Goal: Information Seeking & Learning: Learn about a topic

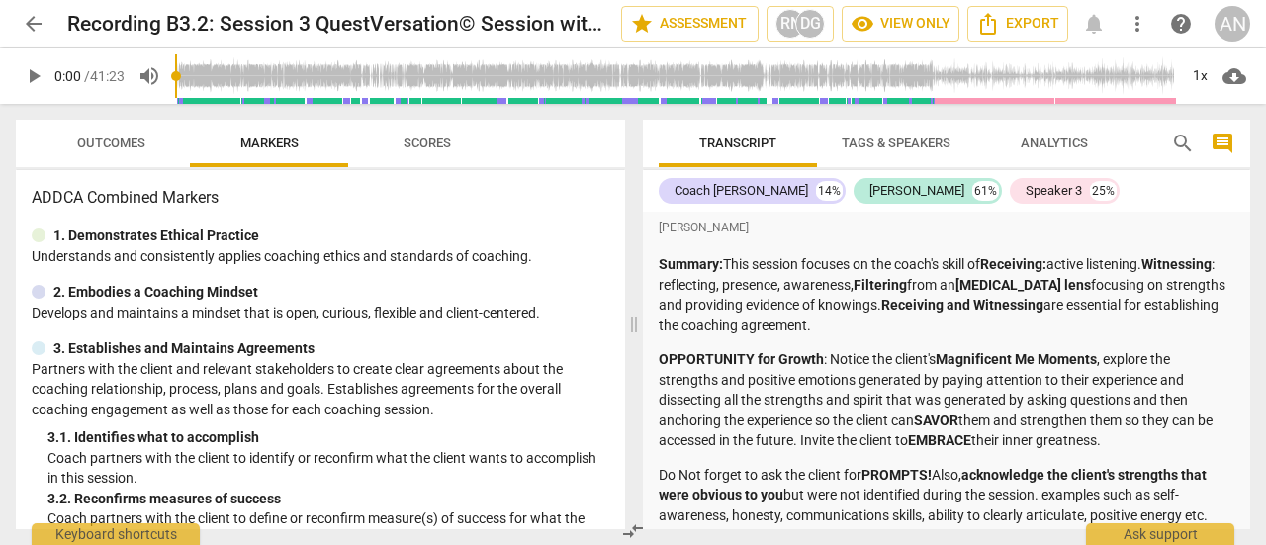
click at [1241, 76] on span "cloud_download" at bounding box center [1235, 76] width 24 height 24
click at [1132, 205] on div at bounding box center [633, 272] width 1266 height 545
click at [1206, 76] on div "1x" at bounding box center [1200, 76] width 38 height 32
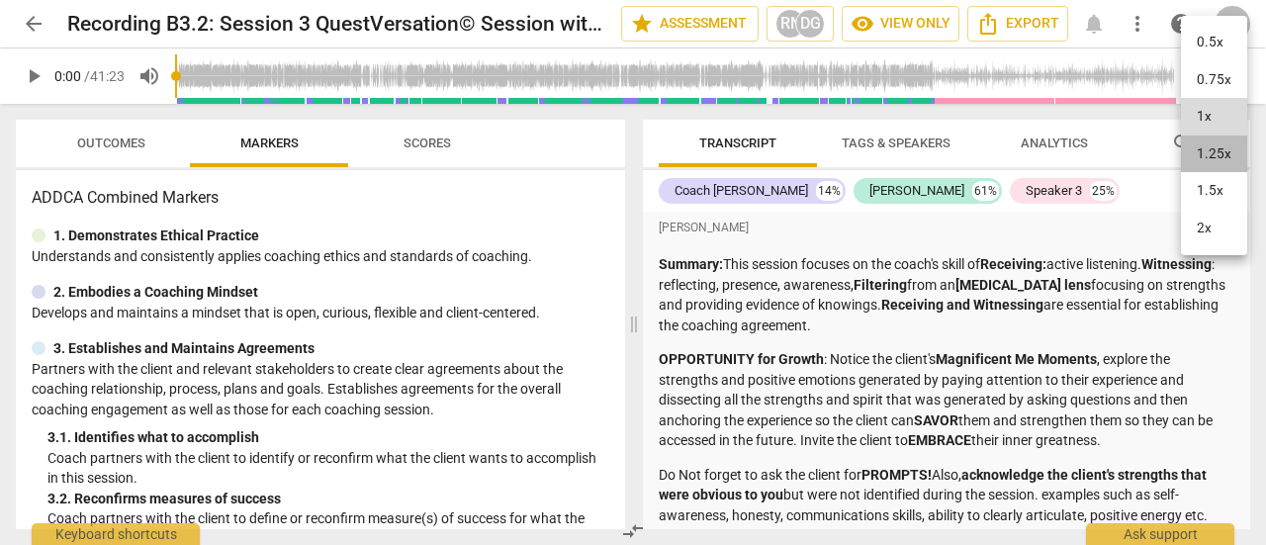
click at [1203, 159] on li "1.25x" at bounding box center [1214, 155] width 66 height 38
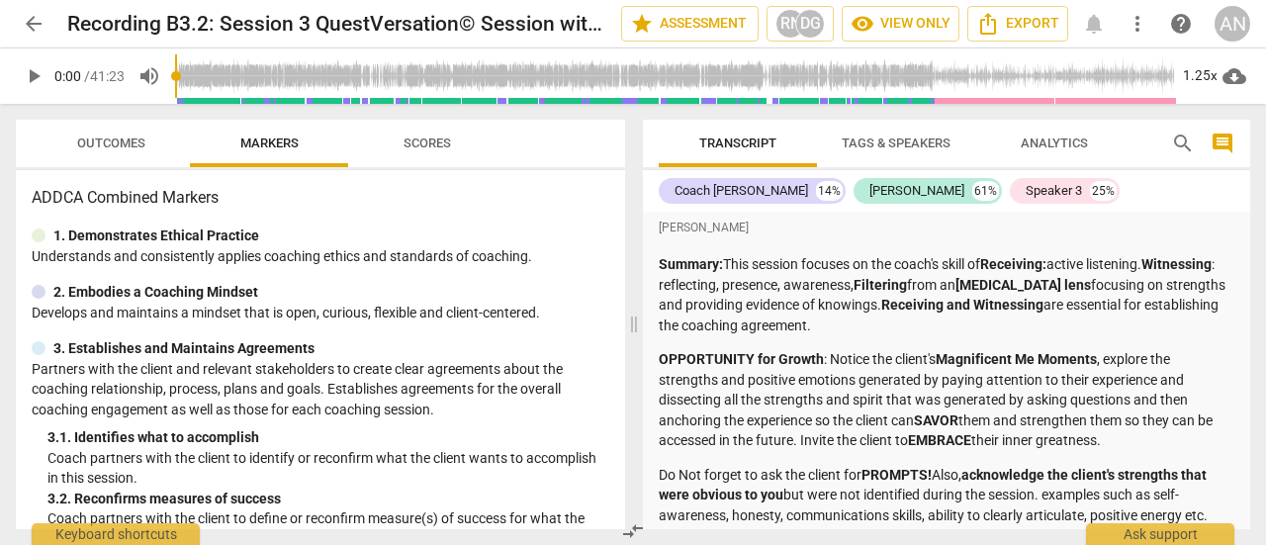
click at [44, 86] on span "play_arrow" at bounding box center [34, 76] width 24 height 24
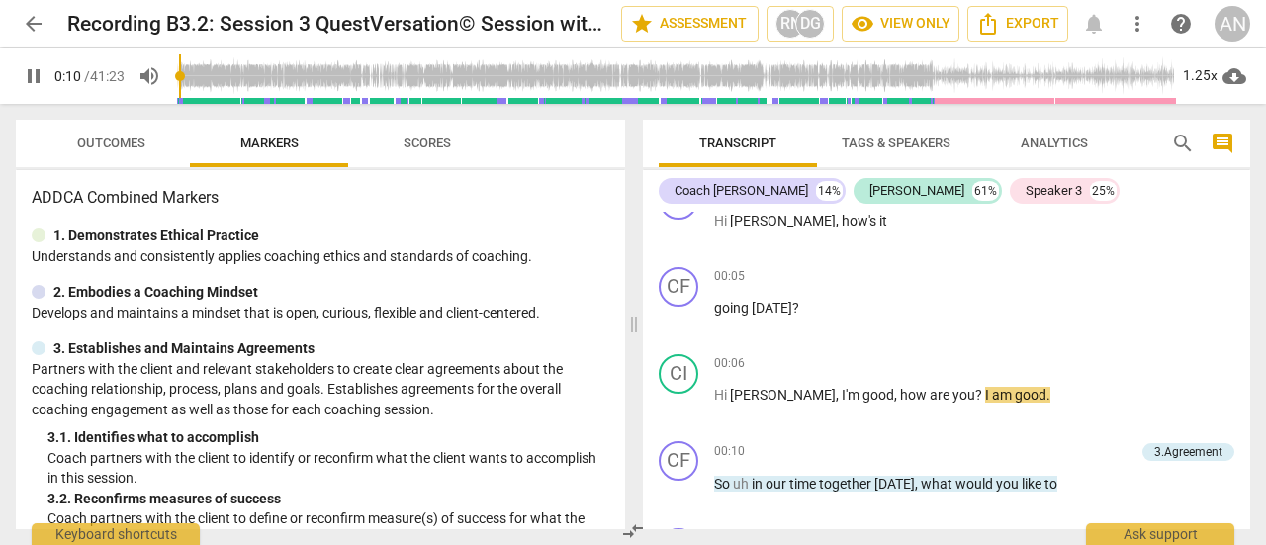
click at [576, 296] on div "2. Embodies a Coaching Mindset" at bounding box center [321, 292] width 578 height 21
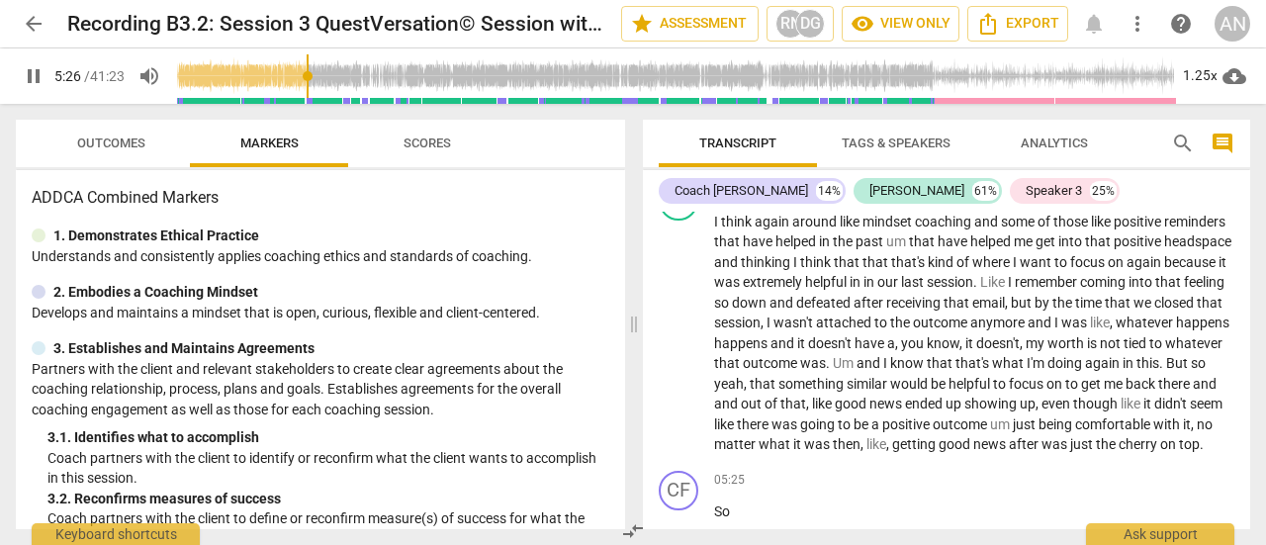
scroll to position [2661, 0]
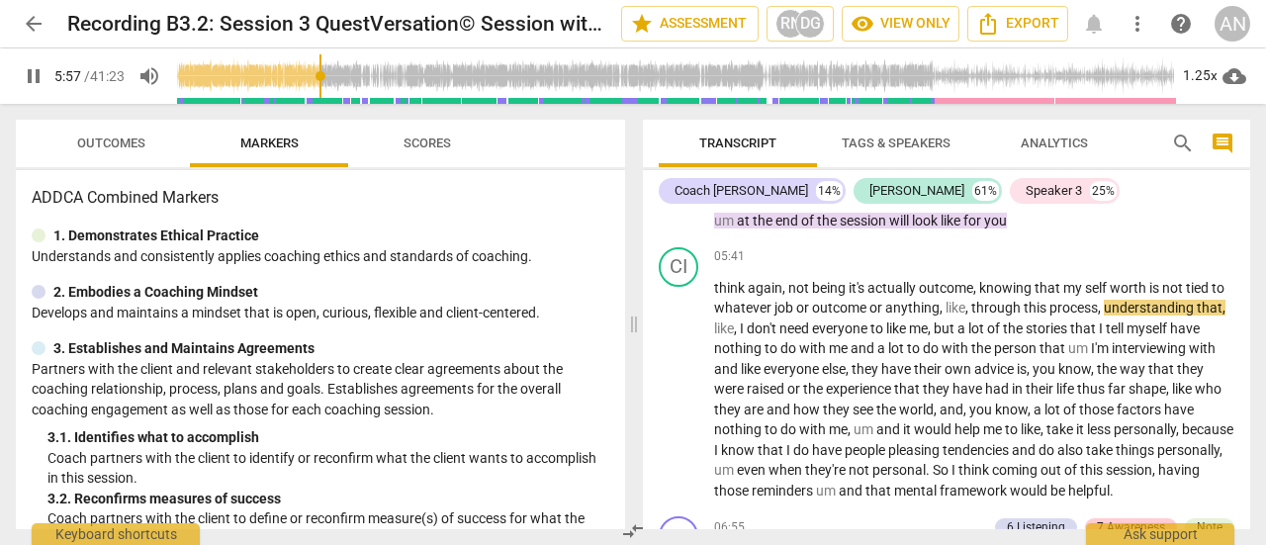
click at [455, 218] on div "ADDCA Combined Markers 1. Demonstrates Ethical Practice Understands and consist…" at bounding box center [320, 349] width 609 height 359
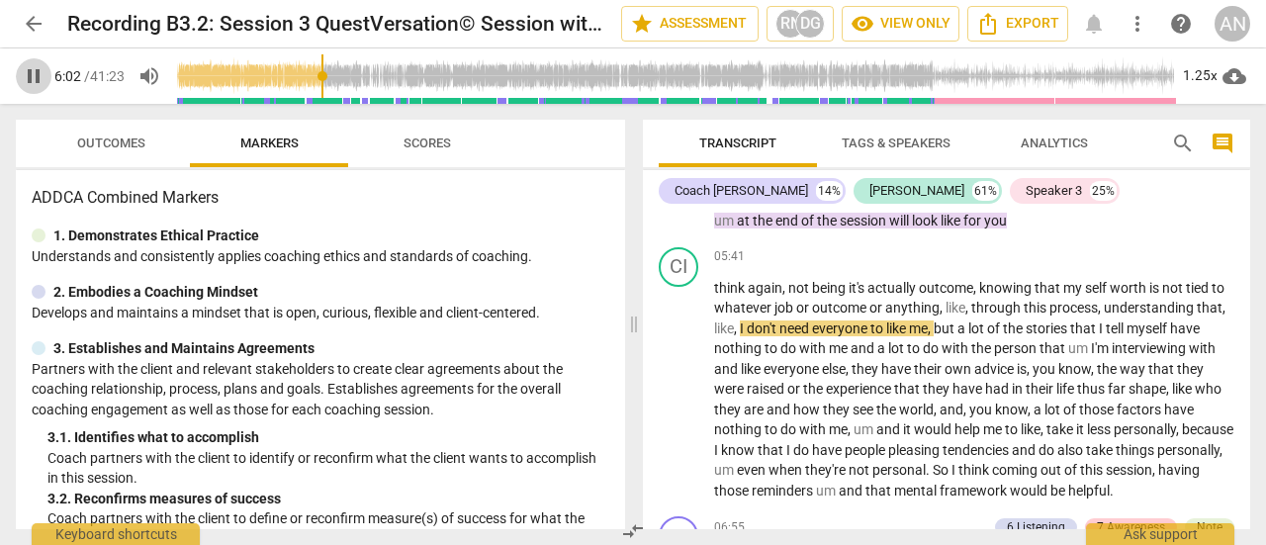
click at [47, 74] on span "pause" at bounding box center [34, 76] width 36 height 24
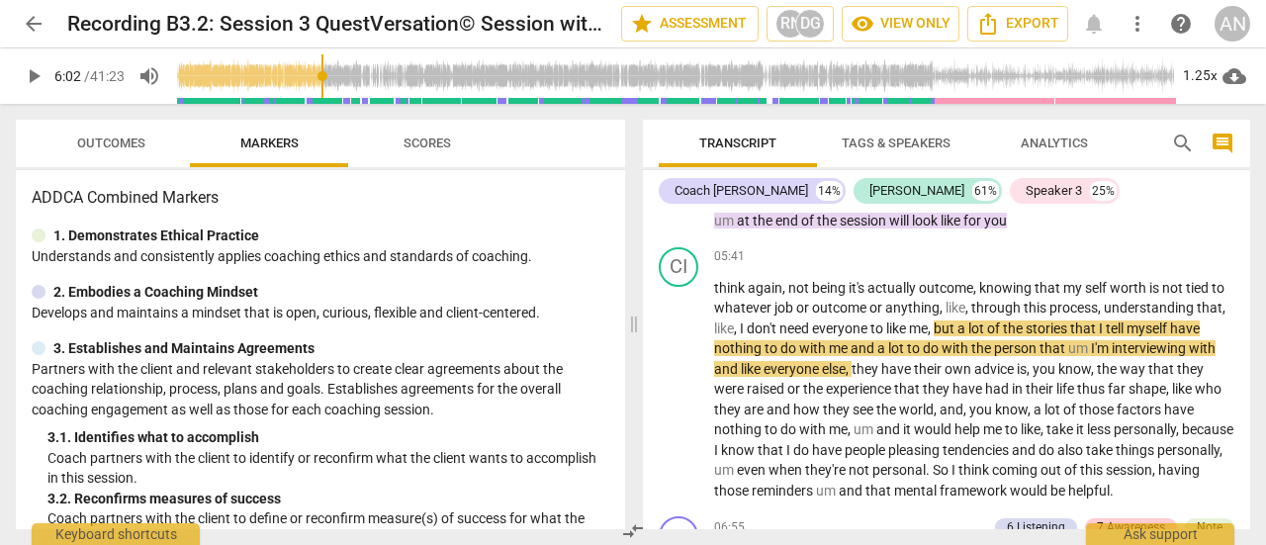
click at [47, 74] on span "play_arrow" at bounding box center [34, 76] width 36 height 24
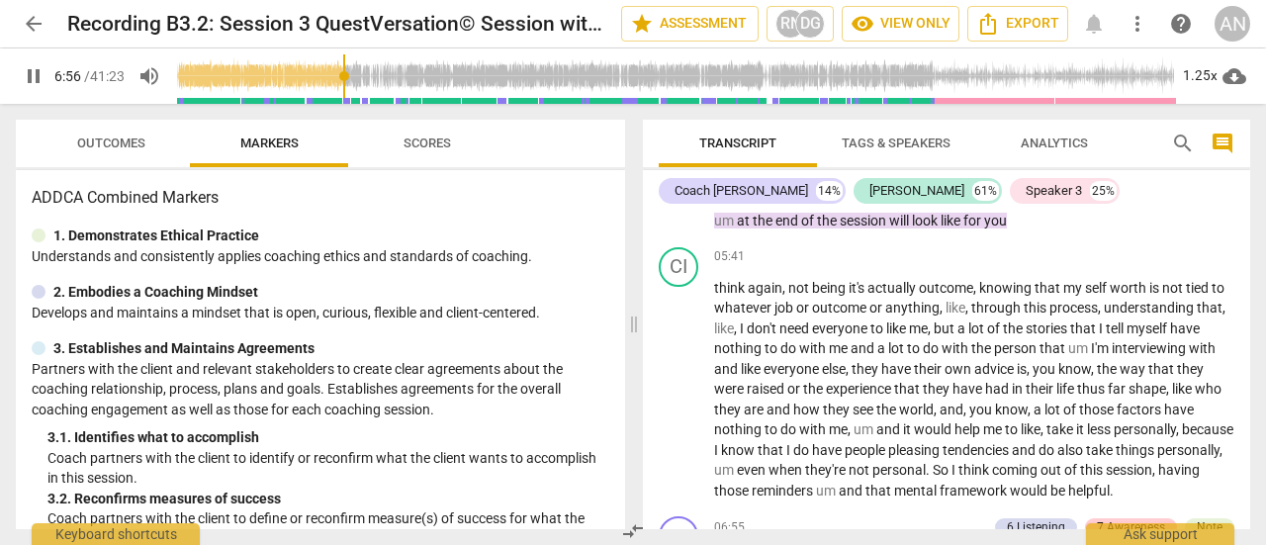
scroll to position [3020, 0]
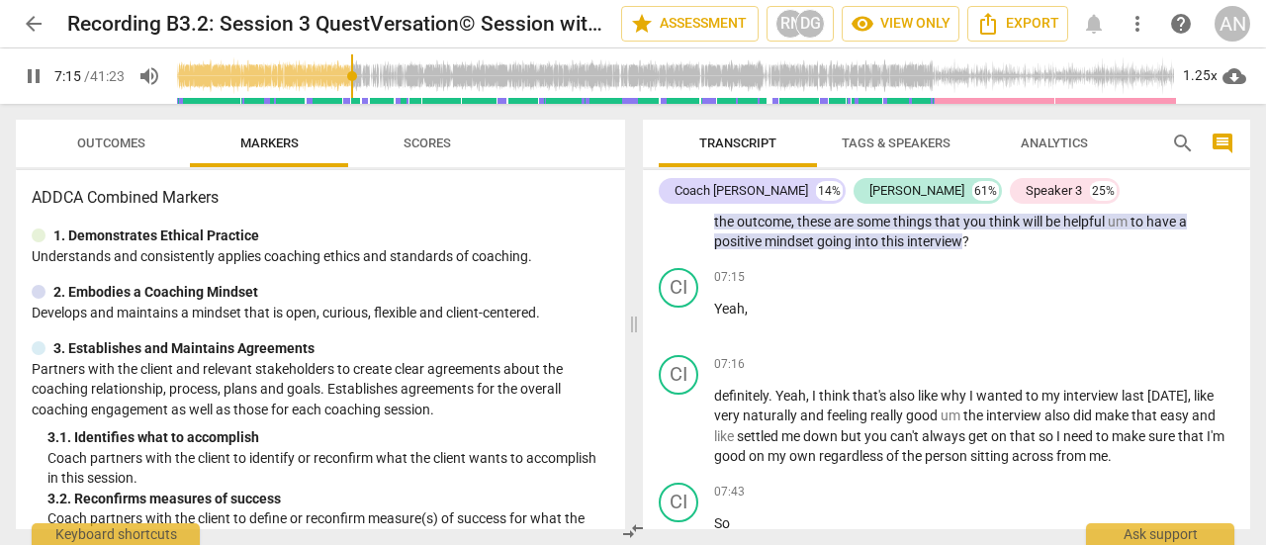
click at [36, 66] on span "pause" at bounding box center [34, 76] width 24 height 24
click at [36, 66] on span "play_arrow" at bounding box center [34, 76] width 24 height 24
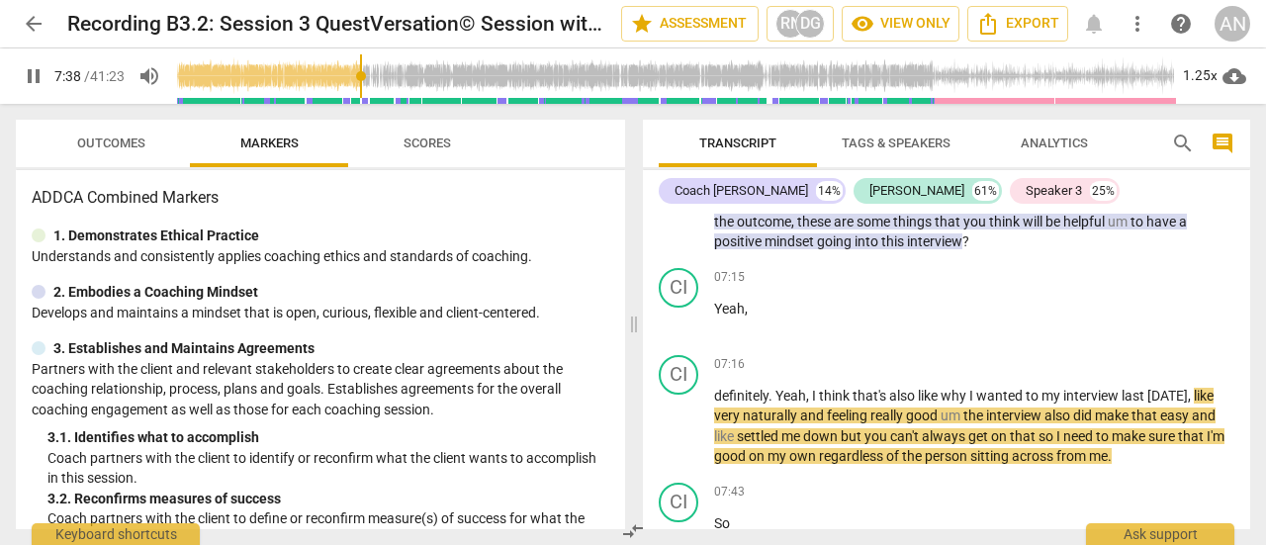
click at [36, 66] on span "pause" at bounding box center [34, 76] width 24 height 24
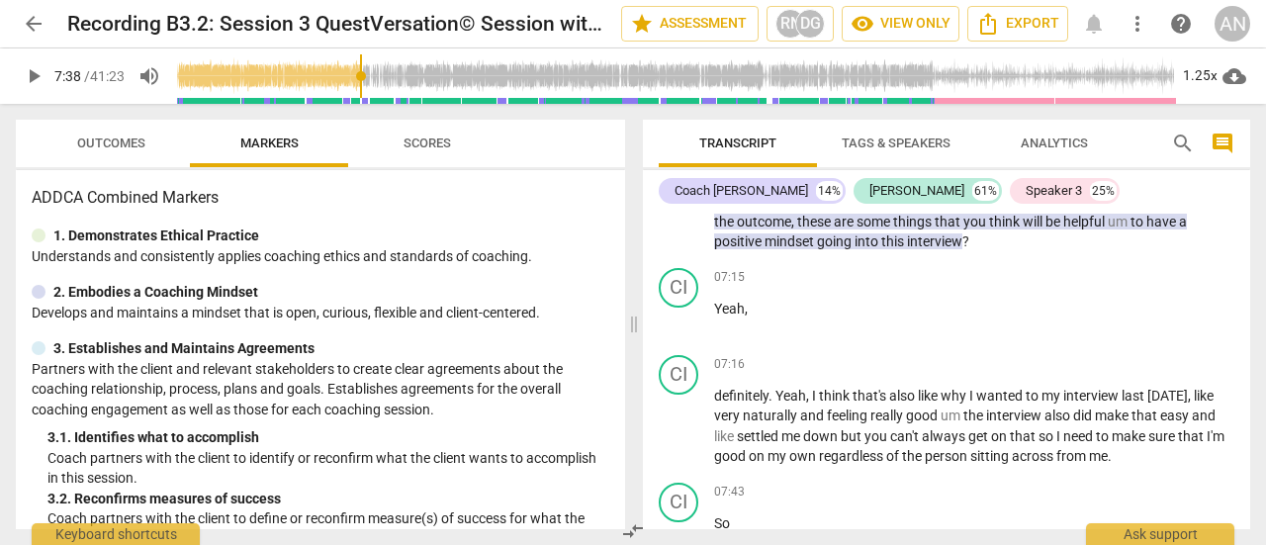
click at [36, 66] on span "play_arrow" at bounding box center [34, 76] width 24 height 24
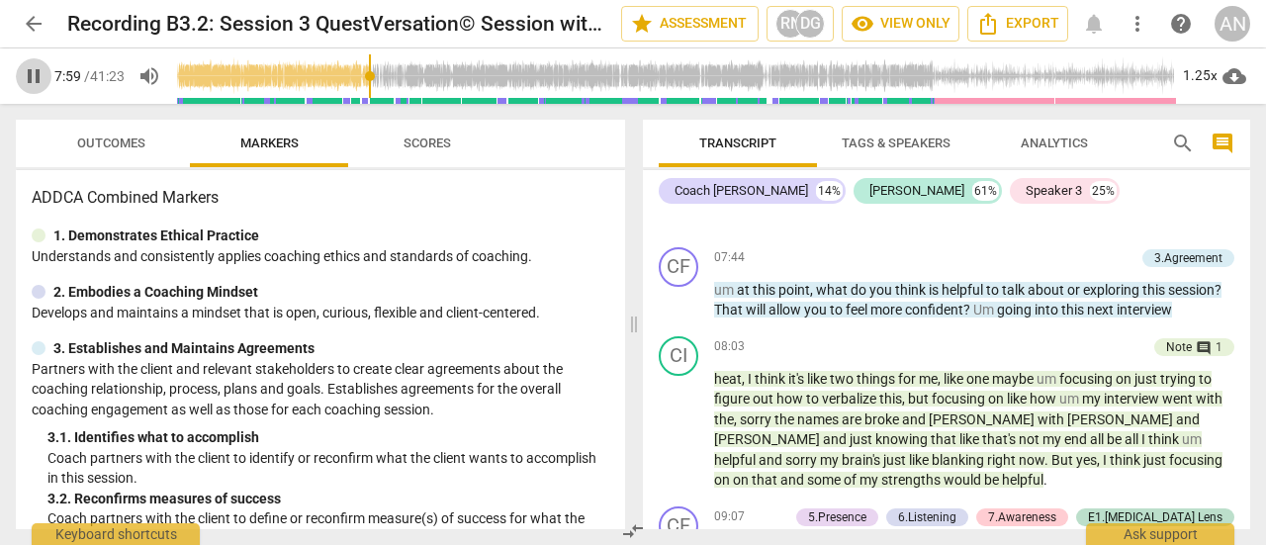
click at [36, 66] on span "pause" at bounding box center [34, 76] width 24 height 24
click at [36, 66] on span "play_arrow" at bounding box center [34, 76] width 24 height 24
click at [36, 66] on span "pause" at bounding box center [34, 76] width 24 height 24
click at [36, 66] on span "play_arrow" at bounding box center [34, 76] width 24 height 24
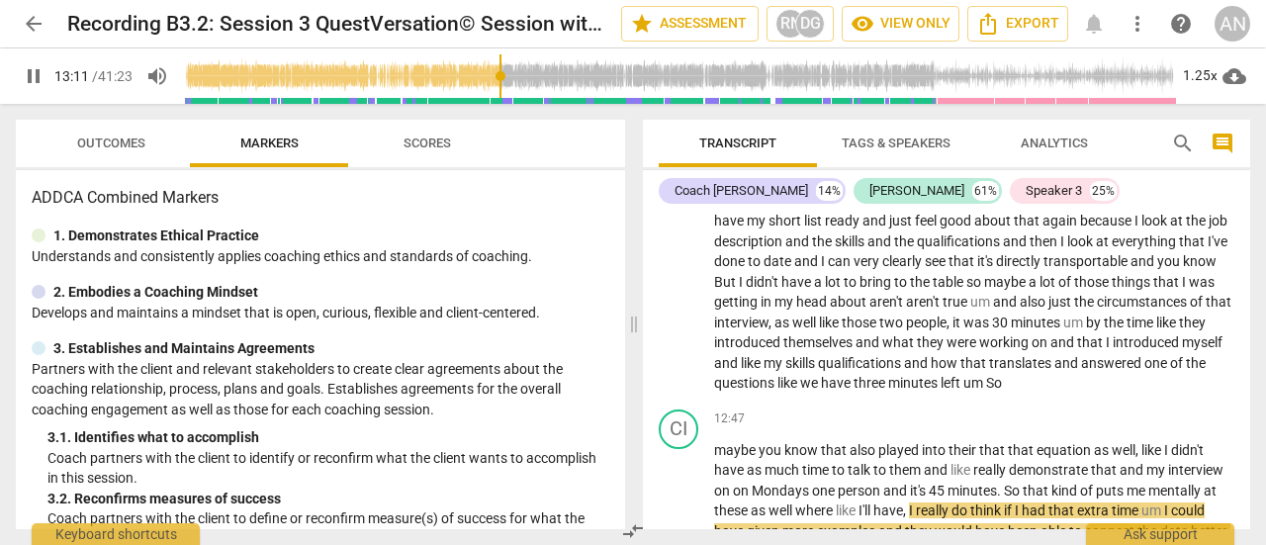
scroll to position [4800, 0]
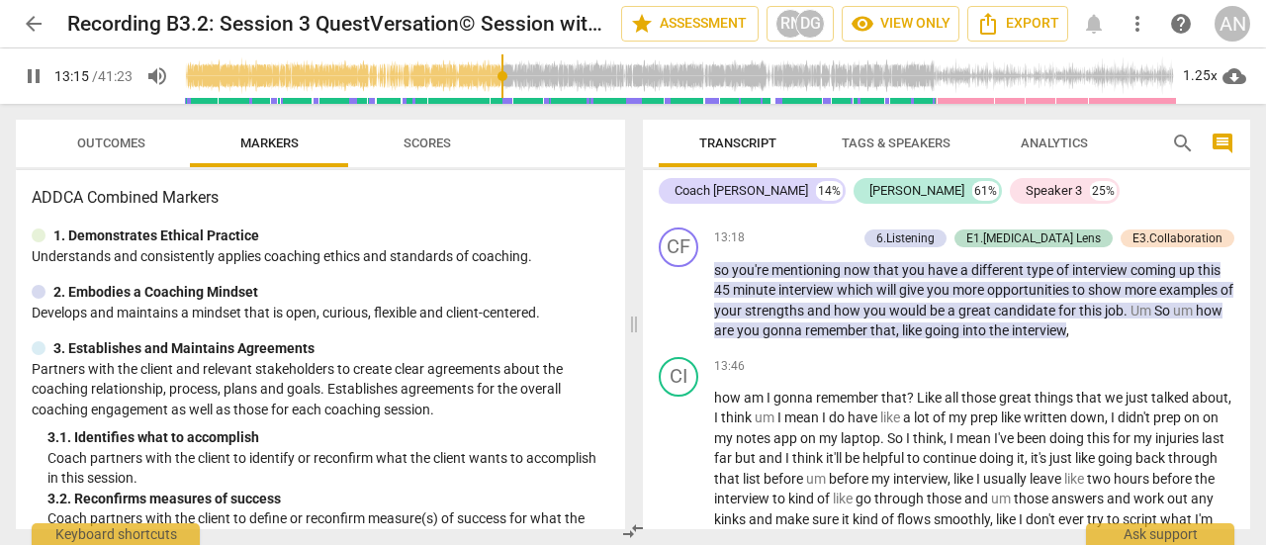
click at [0, 146] on div "Outcomes Markers Scores ADDCA Combined Markers 1. Demonstrates Ethical Practice…" at bounding box center [316, 324] width 633 height 441
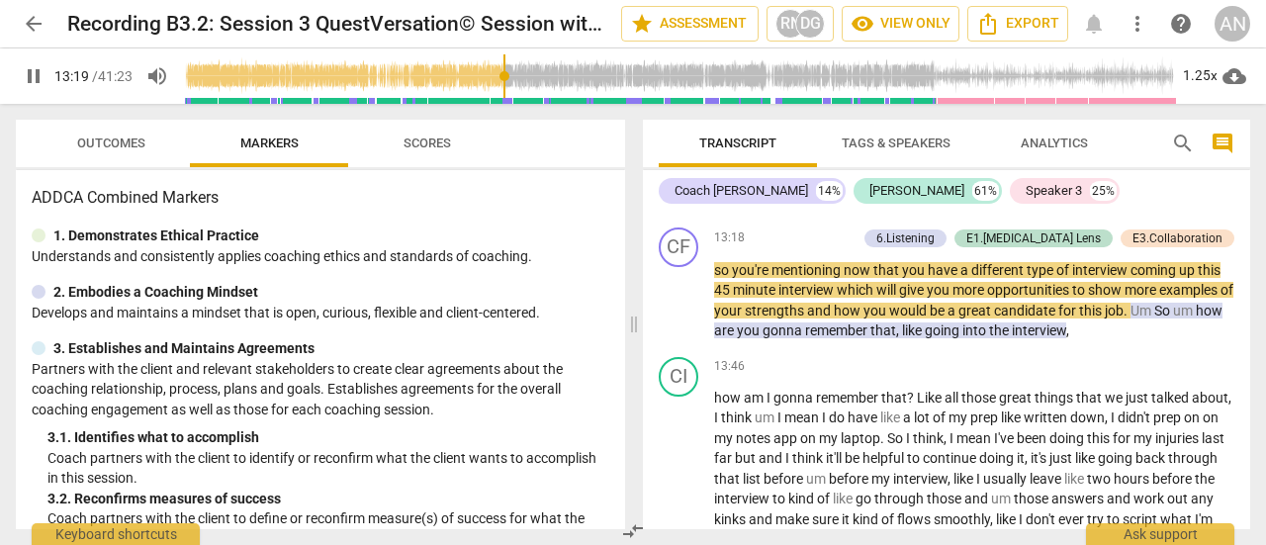
click at [35, 76] on span "pause" at bounding box center [34, 76] width 24 height 24
click at [38, 78] on span "play_arrow" at bounding box center [34, 76] width 24 height 24
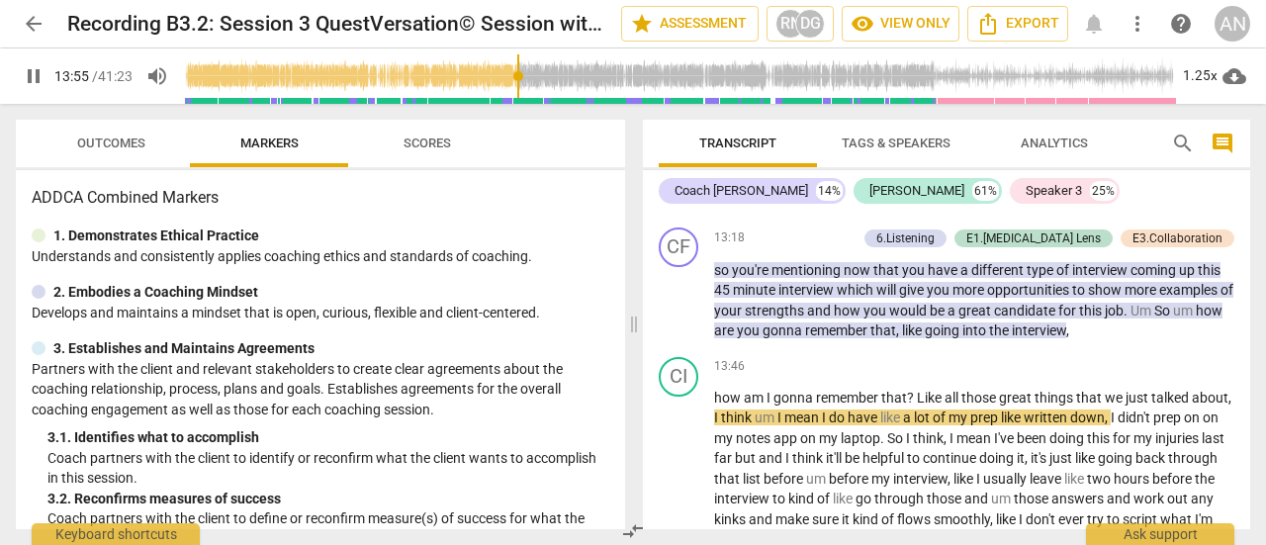
click at [30, 89] on button "pause" at bounding box center [34, 76] width 36 height 36
click at [34, 80] on span "play_arrow" at bounding box center [34, 76] width 24 height 24
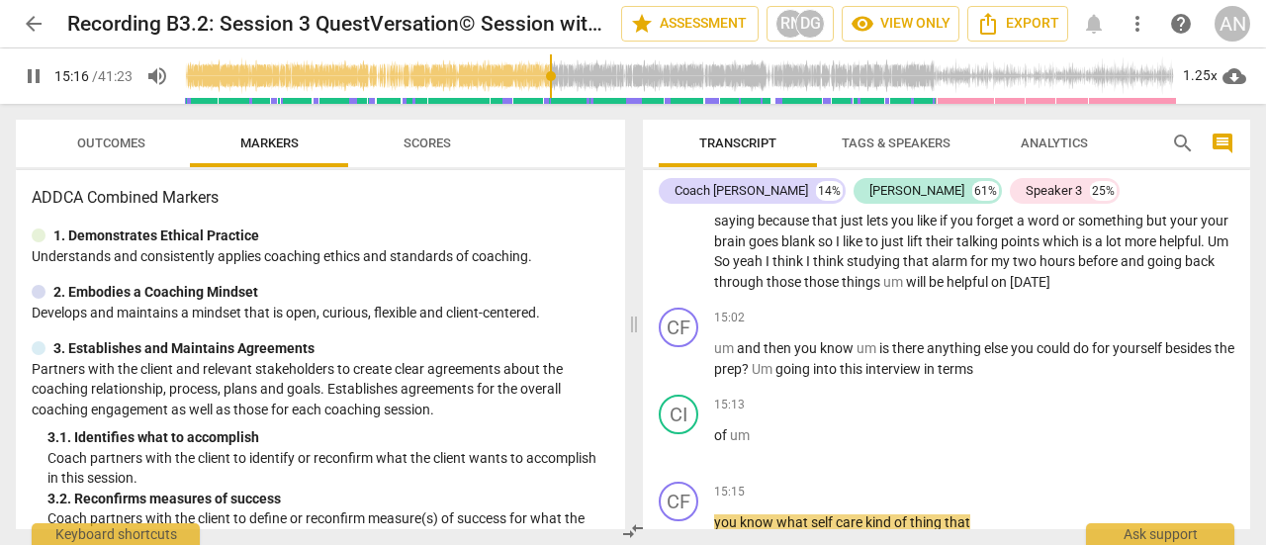
scroll to position [5461, 0]
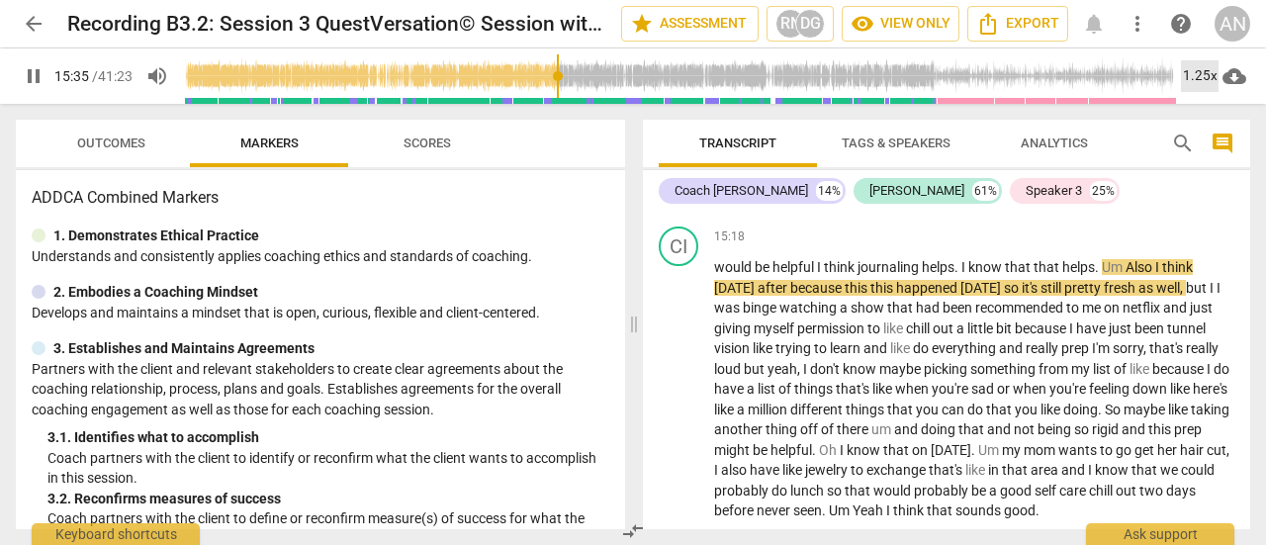
click at [1189, 75] on div "1.25x" at bounding box center [1200, 76] width 38 height 32
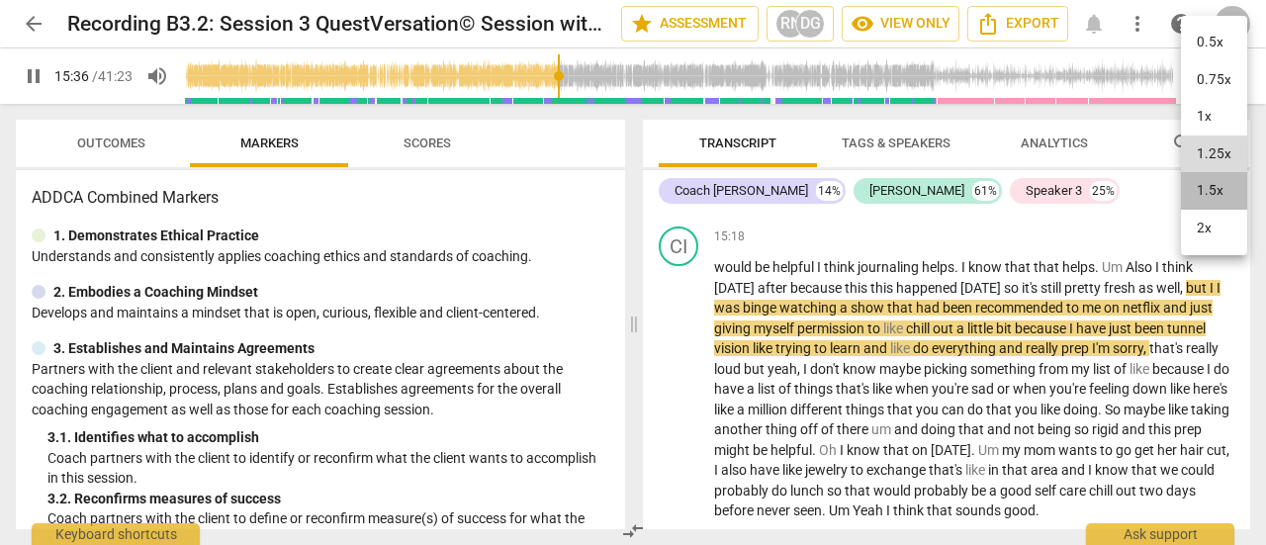
click at [1227, 182] on li "1.5x" at bounding box center [1214, 191] width 66 height 38
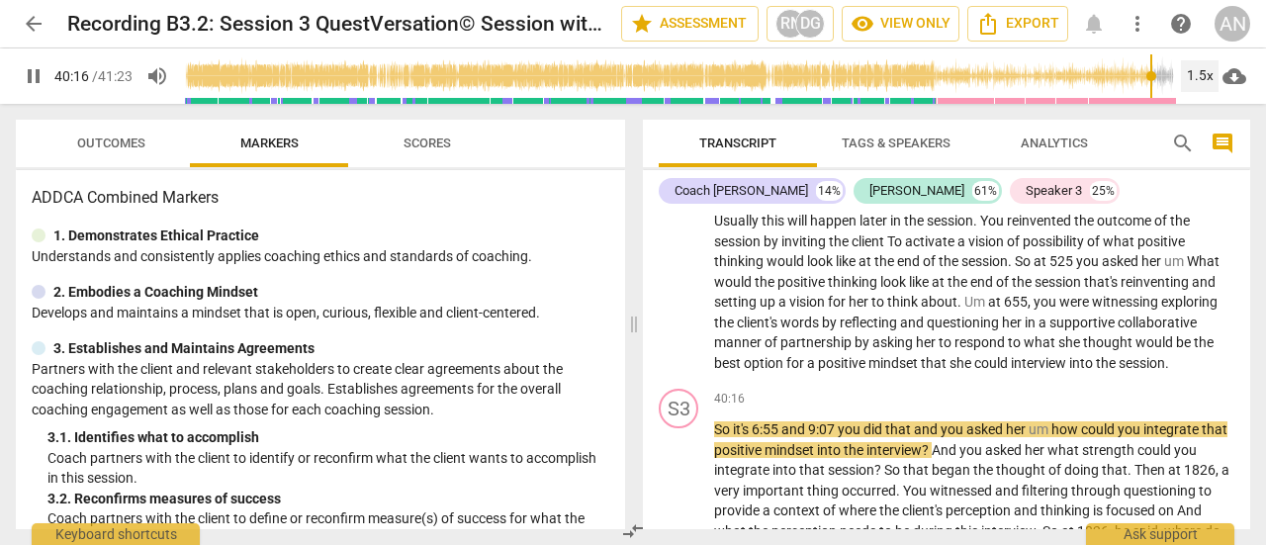
scroll to position [13469, 0]
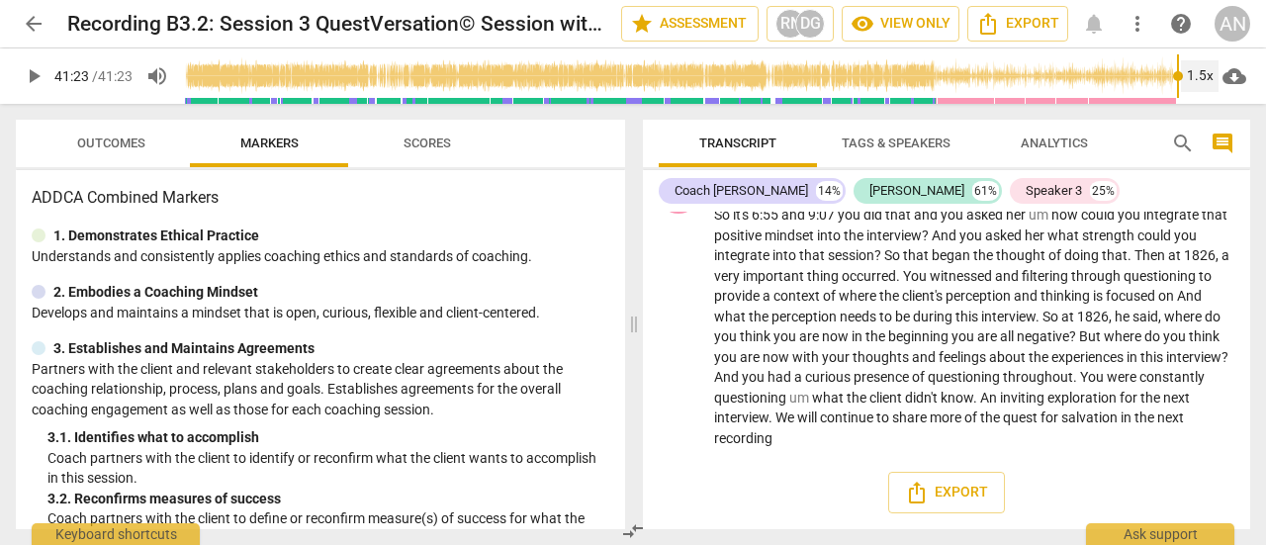
type input "2483"
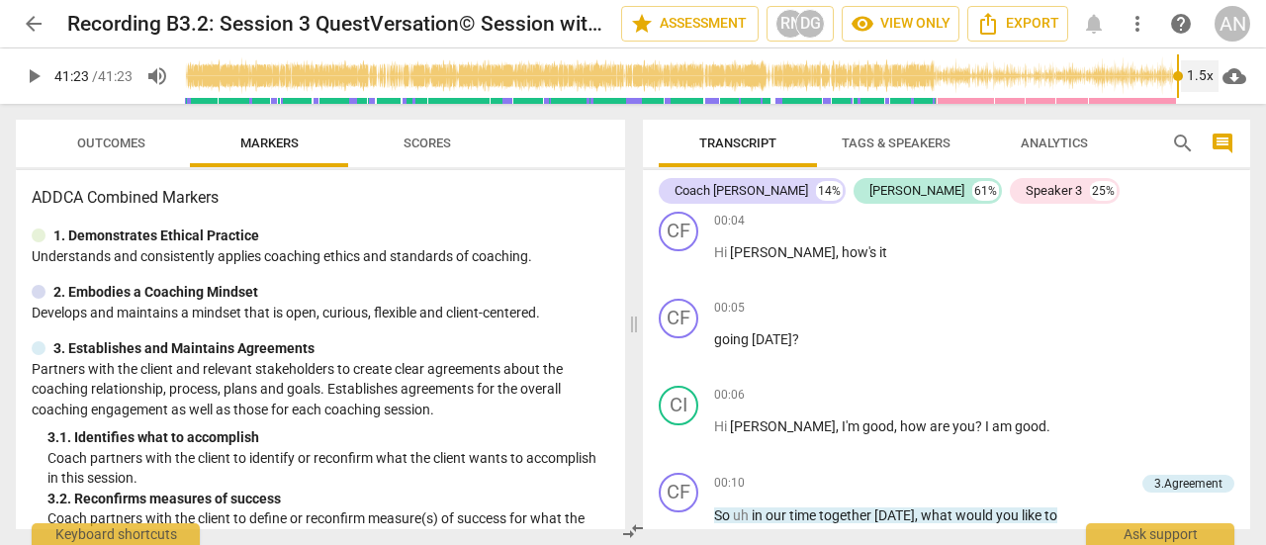
scroll to position [0, 0]
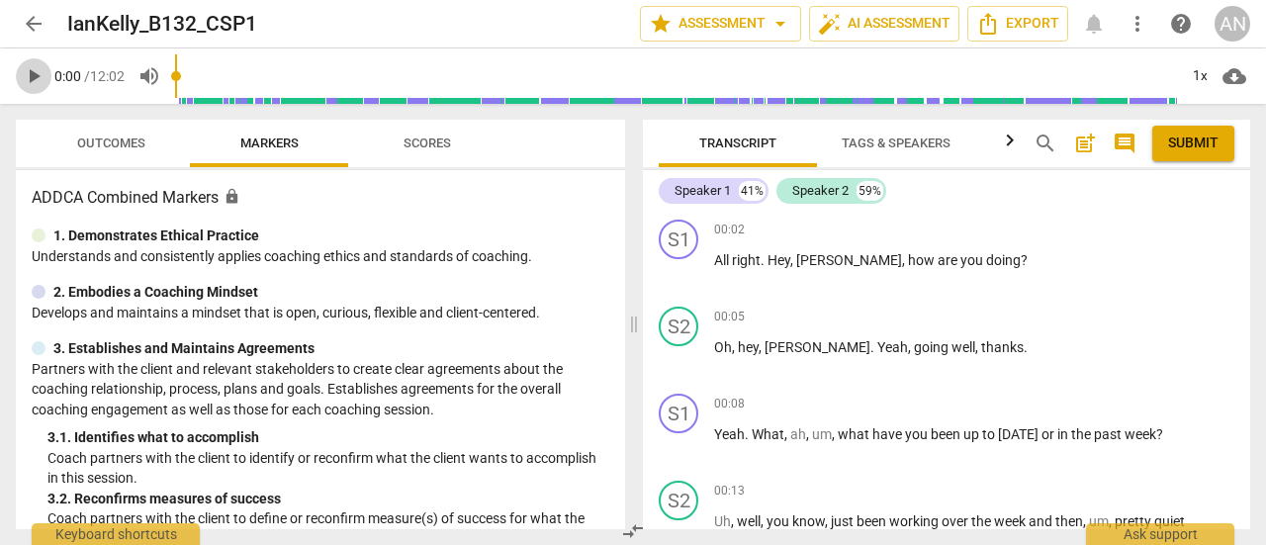
click at [34, 76] on span "play_arrow" at bounding box center [34, 76] width 24 height 24
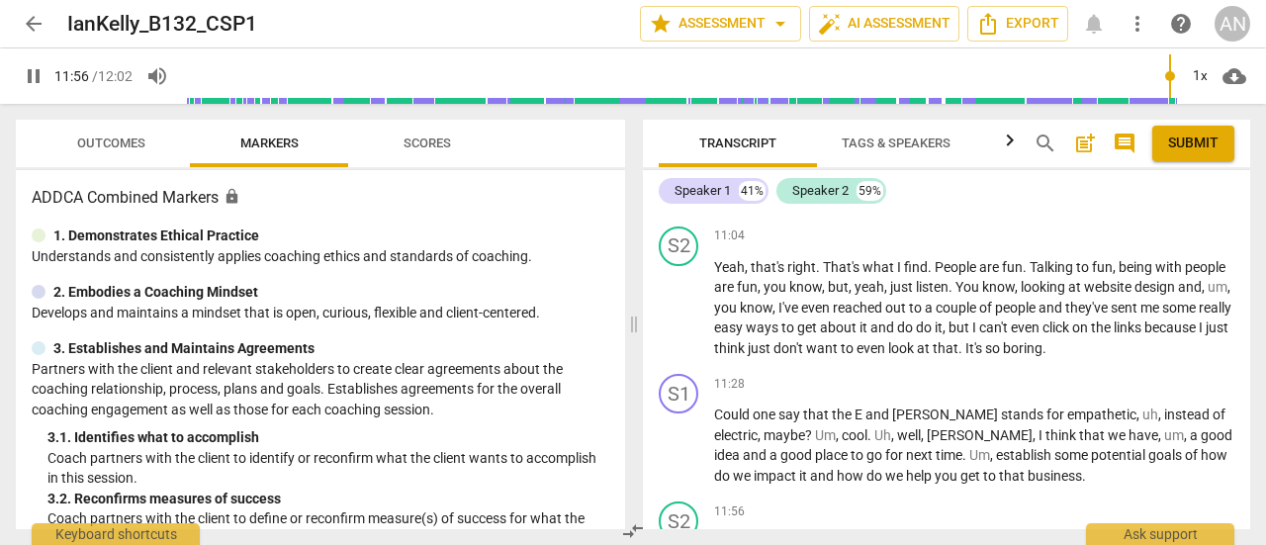
scroll to position [6631, 0]
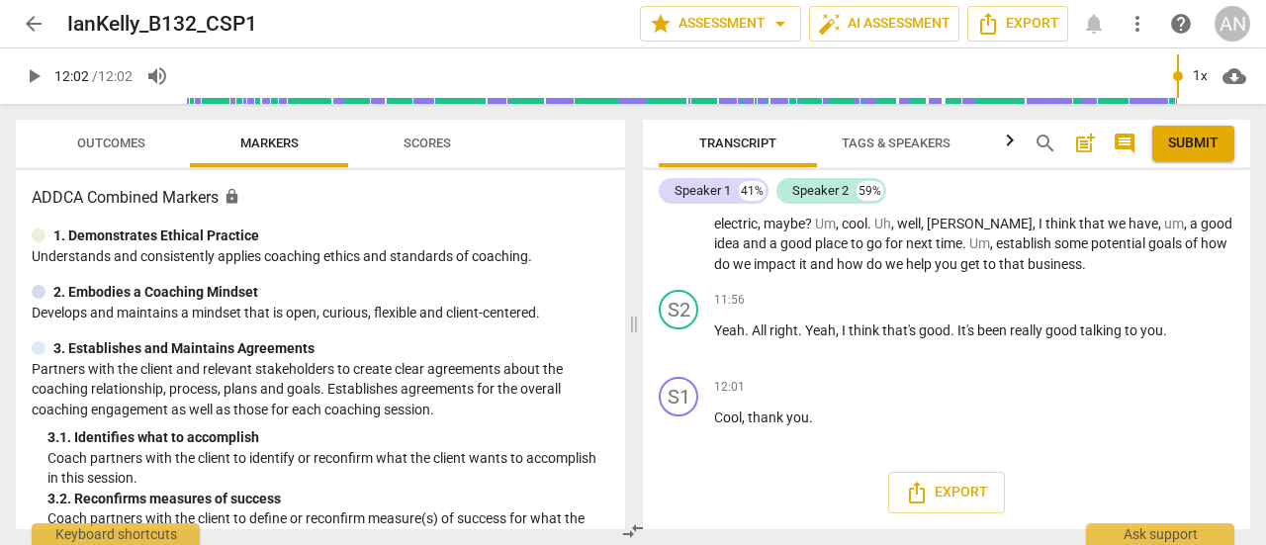
type input "722"
click at [27, 25] on span "arrow_back" at bounding box center [34, 24] width 24 height 24
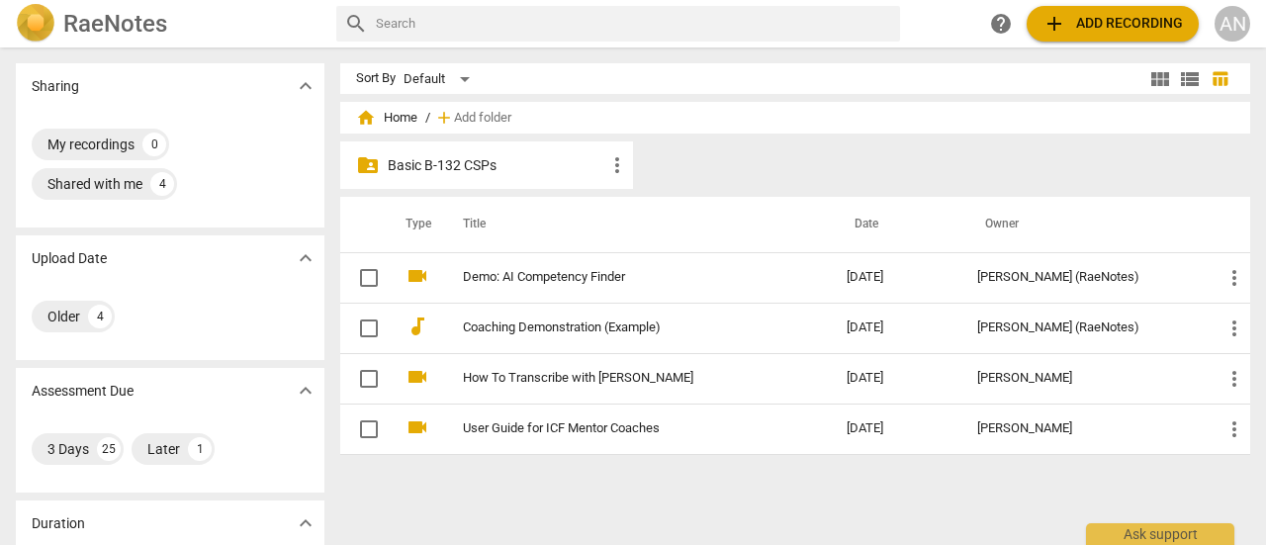
click at [459, 164] on p "Basic B-132 CSPs" at bounding box center [497, 165] width 218 height 21
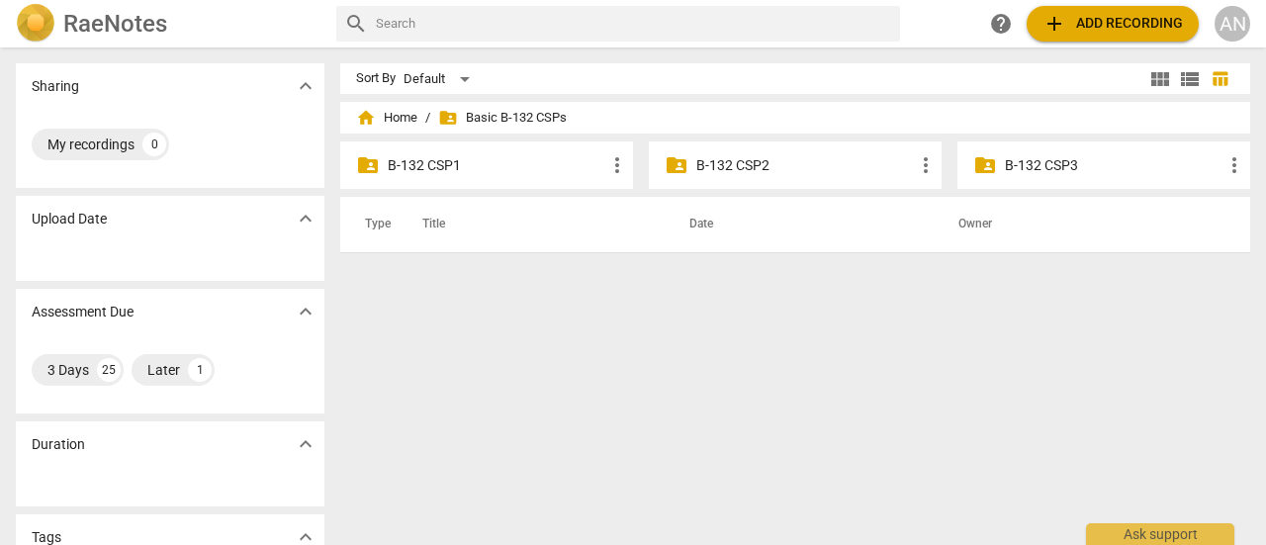
click at [459, 164] on p "B-132 CSP1" at bounding box center [497, 165] width 218 height 21
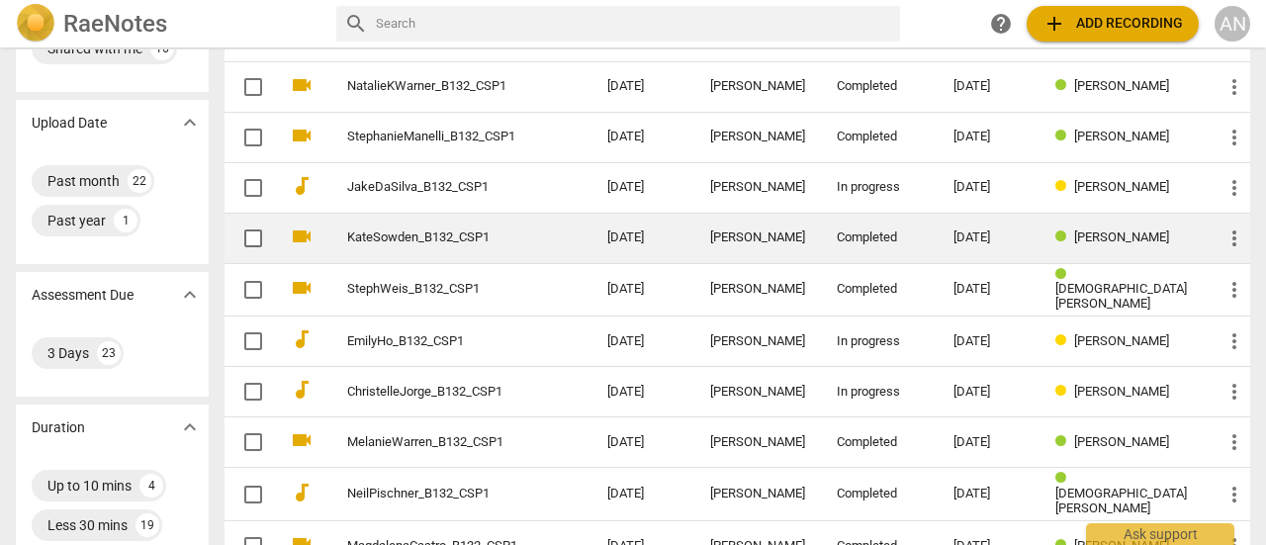
scroll to position [137, 0]
click at [922, 391] on div "In progress" at bounding box center [879, 391] width 85 height 15
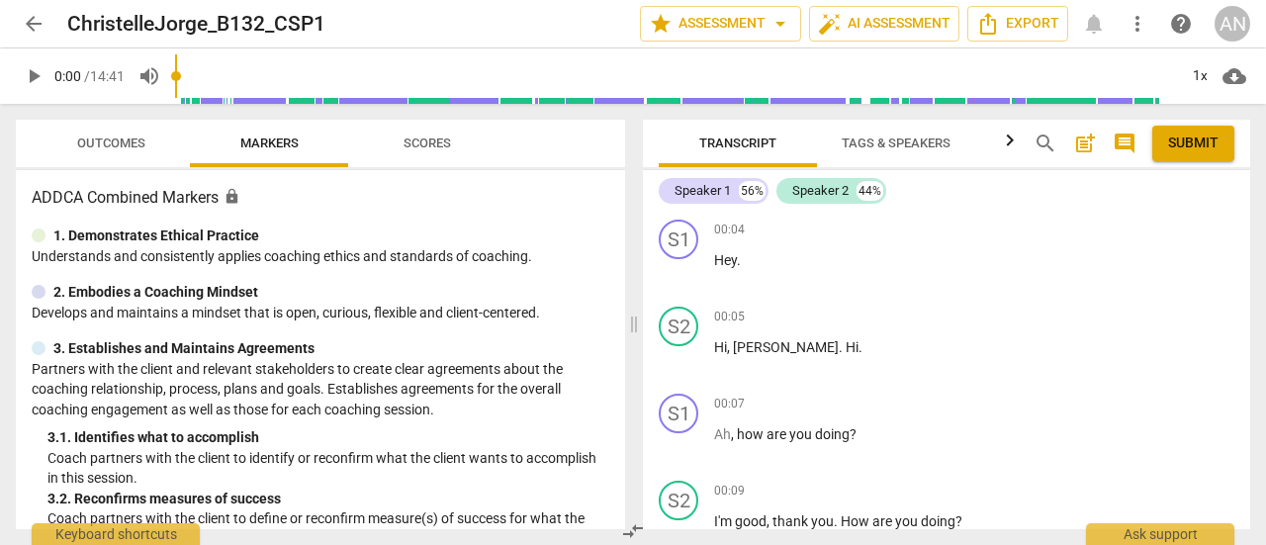
click at [42, 21] on span "arrow_back" at bounding box center [34, 24] width 24 height 24
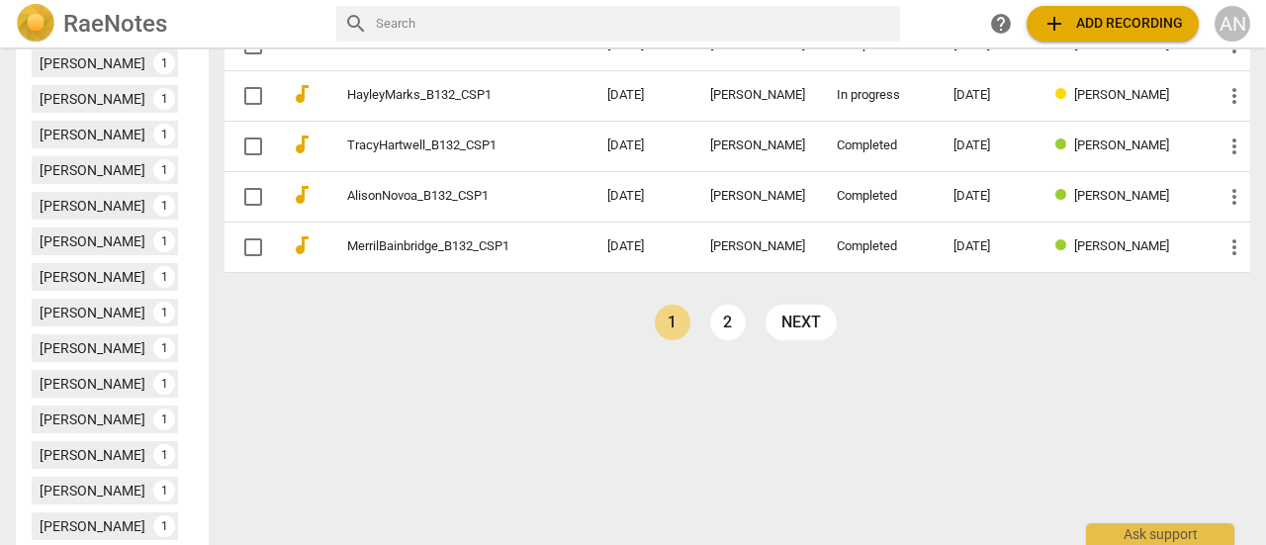
scroll to position [960, 0]
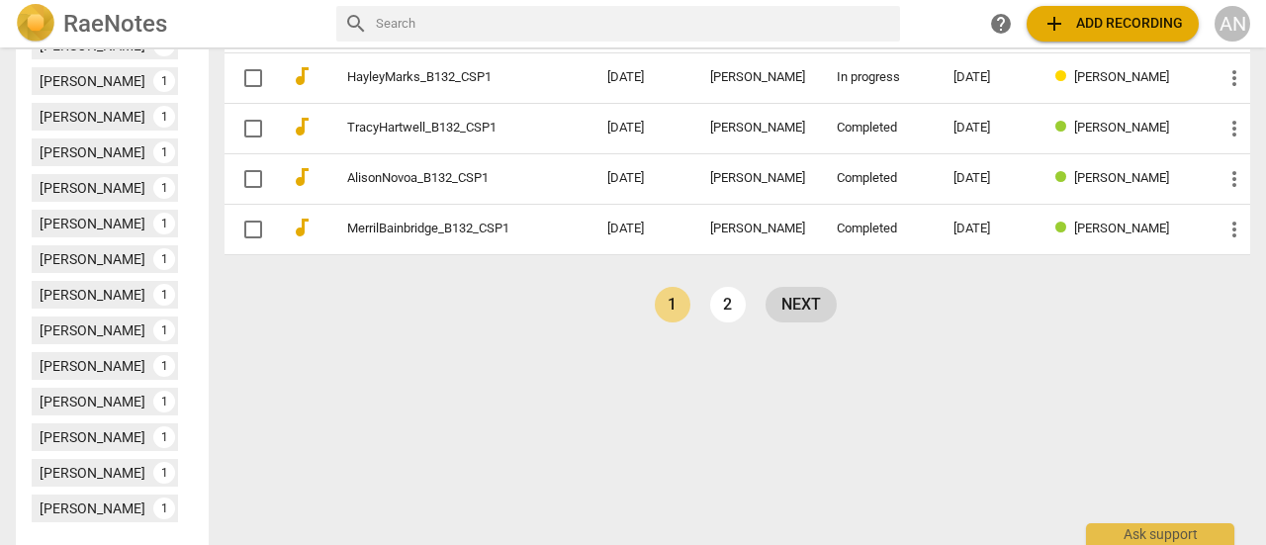
click at [797, 287] on link "next" at bounding box center [801, 305] width 71 height 36
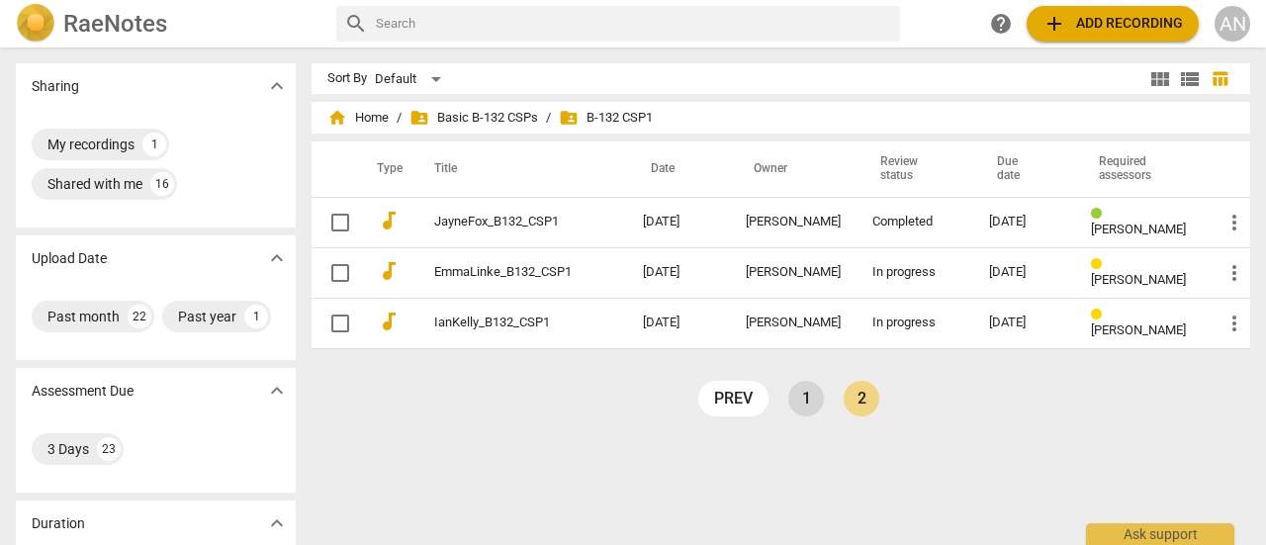
click at [803, 409] on link "1" at bounding box center [807, 399] width 36 height 36
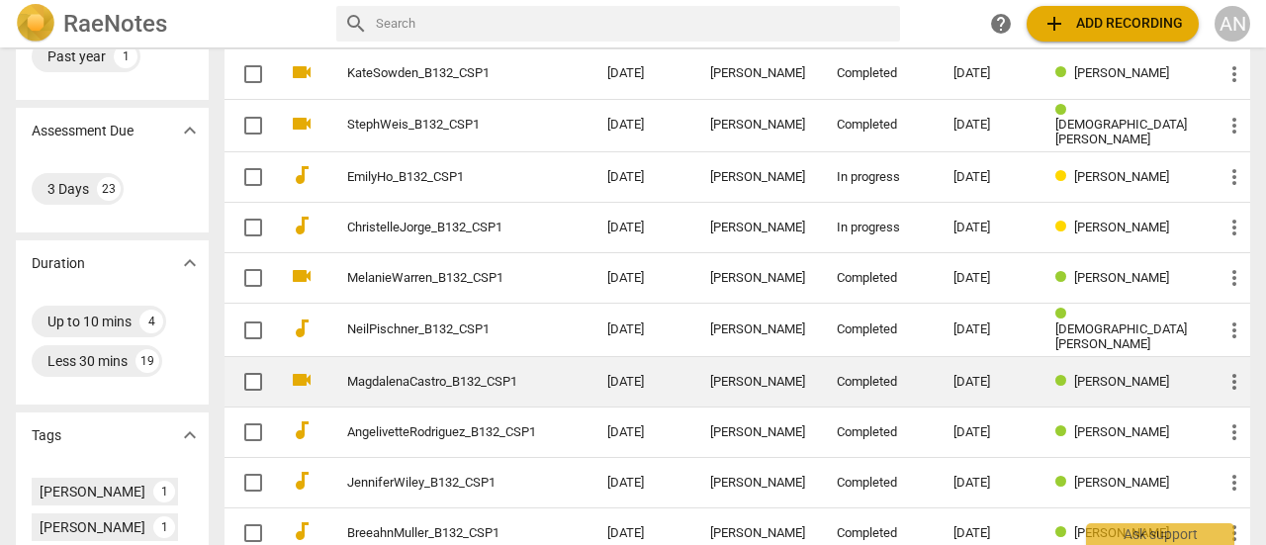
scroll to position [301, 0]
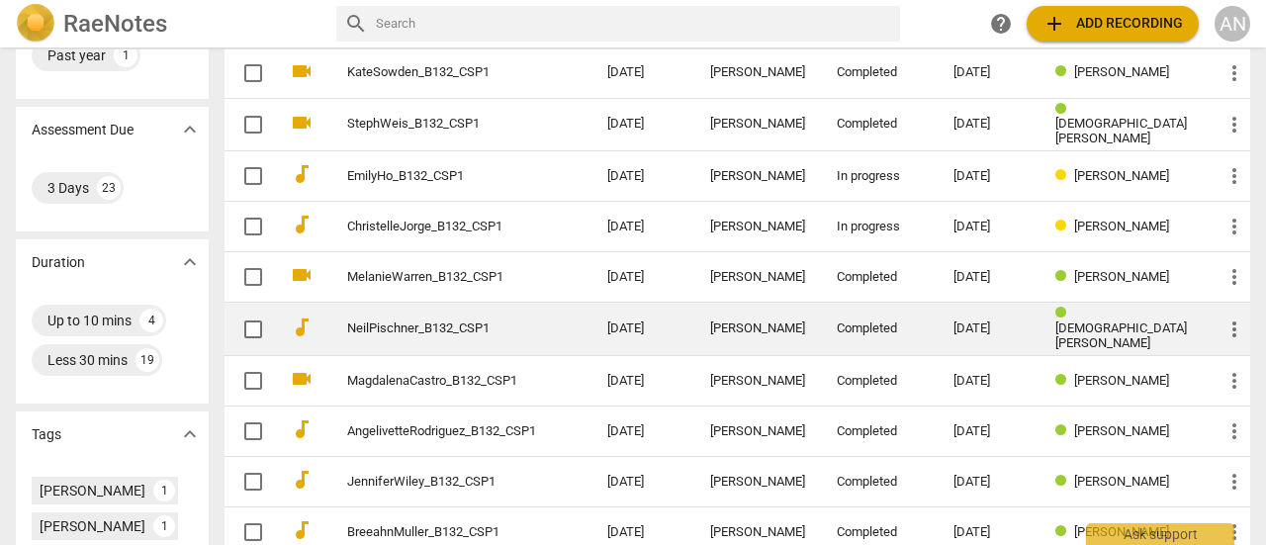
click at [419, 322] on link "NeilPischner_B132_CSP1" at bounding box center [441, 329] width 189 height 15
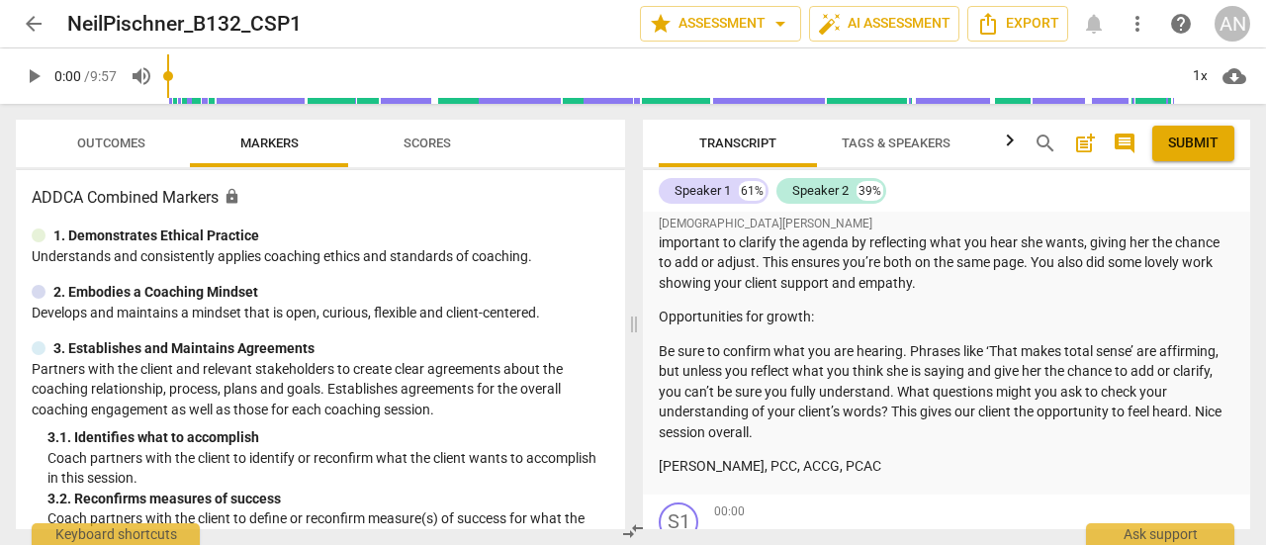
scroll to position [248, 0]
click at [870, 393] on p "Be sure to confirm what you are hearing. Phrases like ‘That makes total sense’ …" at bounding box center [947, 390] width 576 height 102
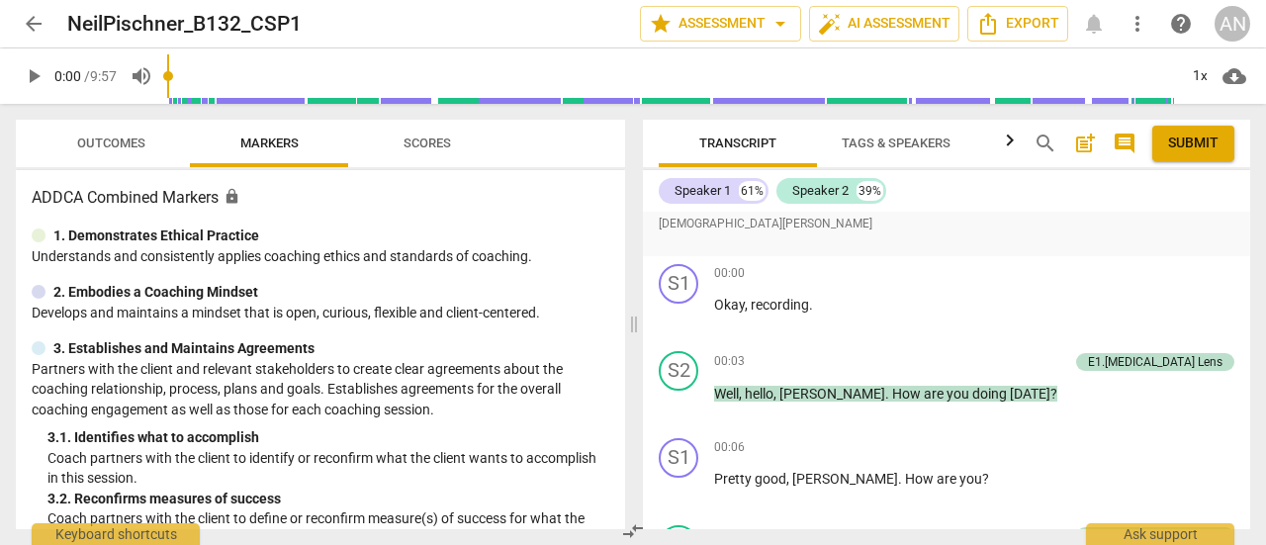
scroll to position [487, 0]
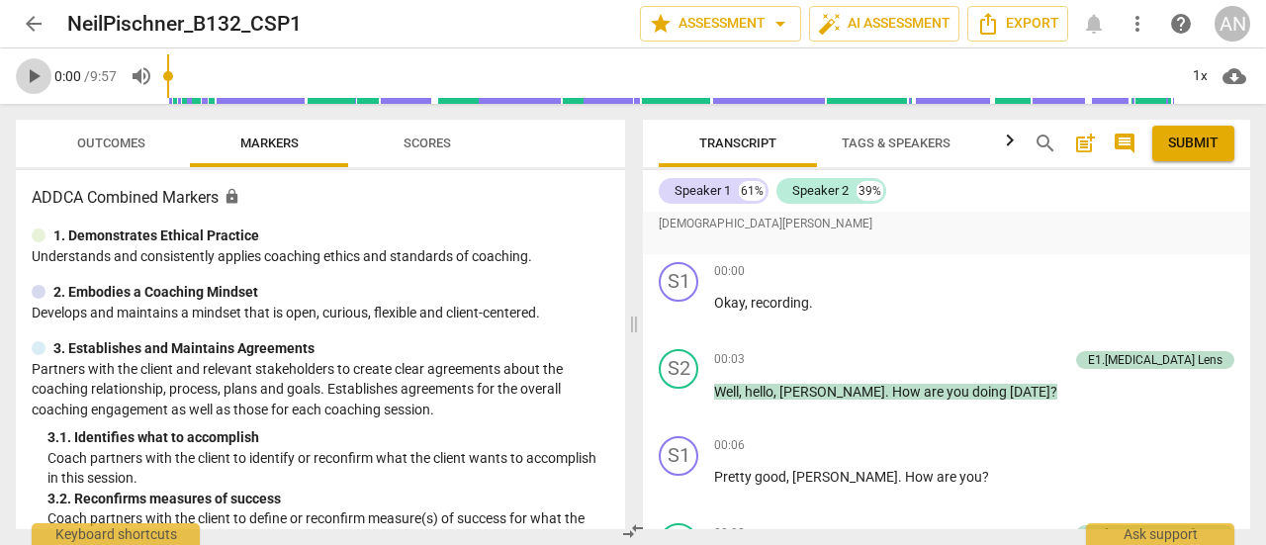
click at [36, 88] on button "play_arrow" at bounding box center [34, 76] width 36 height 36
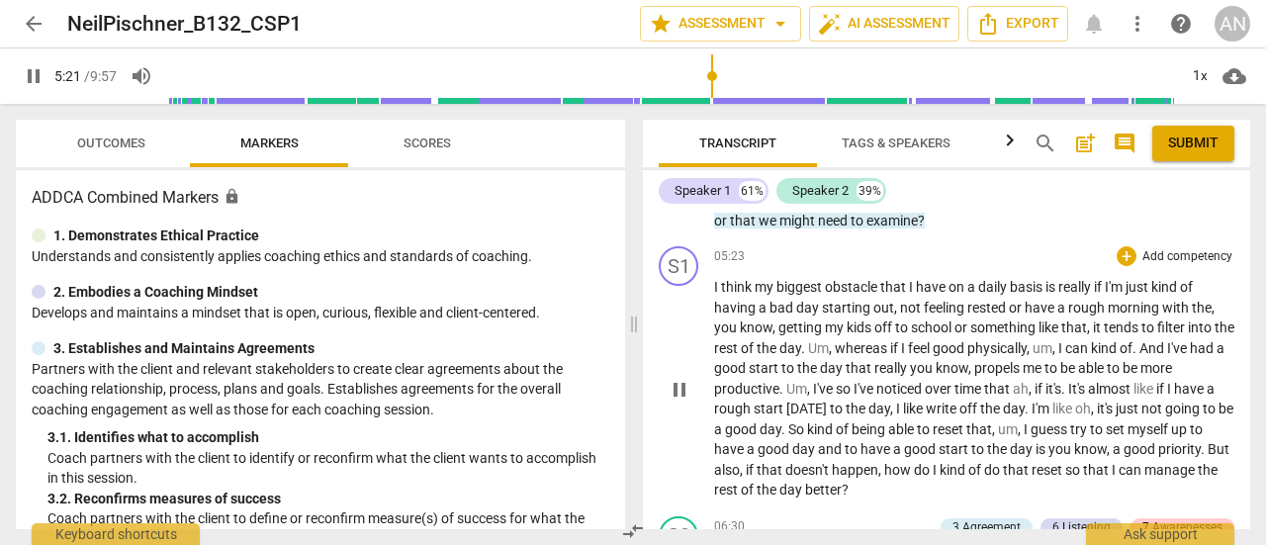
scroll to position [2794, 0]
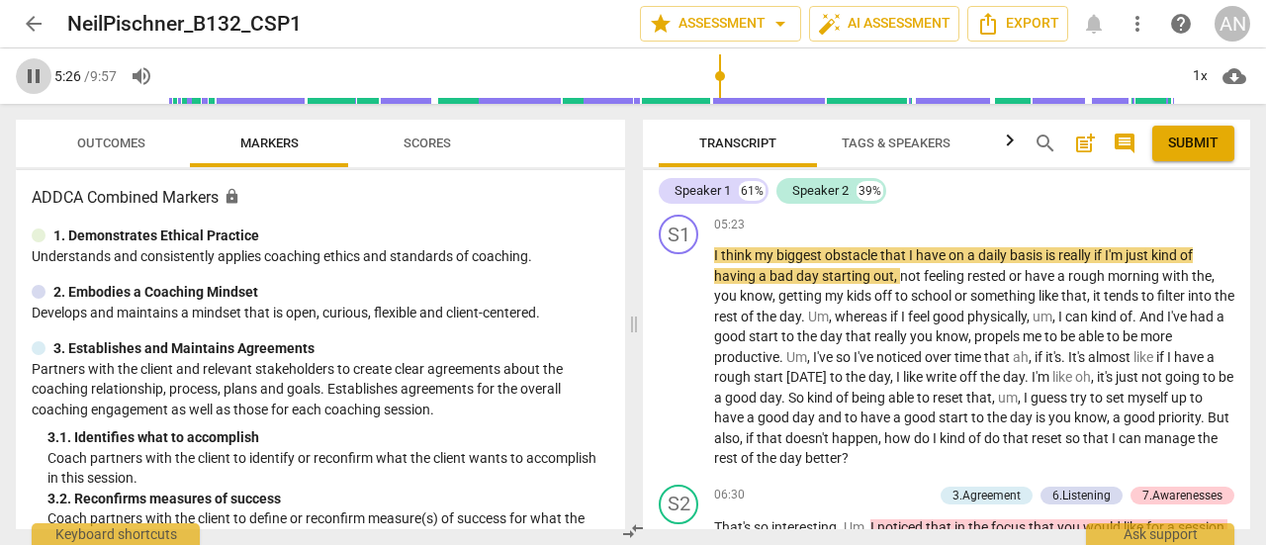
click at [38, 75] on span "pause" at bounding box center [34, 76] width 24 height 24
click at [48, 70] on span "play_arrow" at bounding box center [34, 76] width 36 height 24
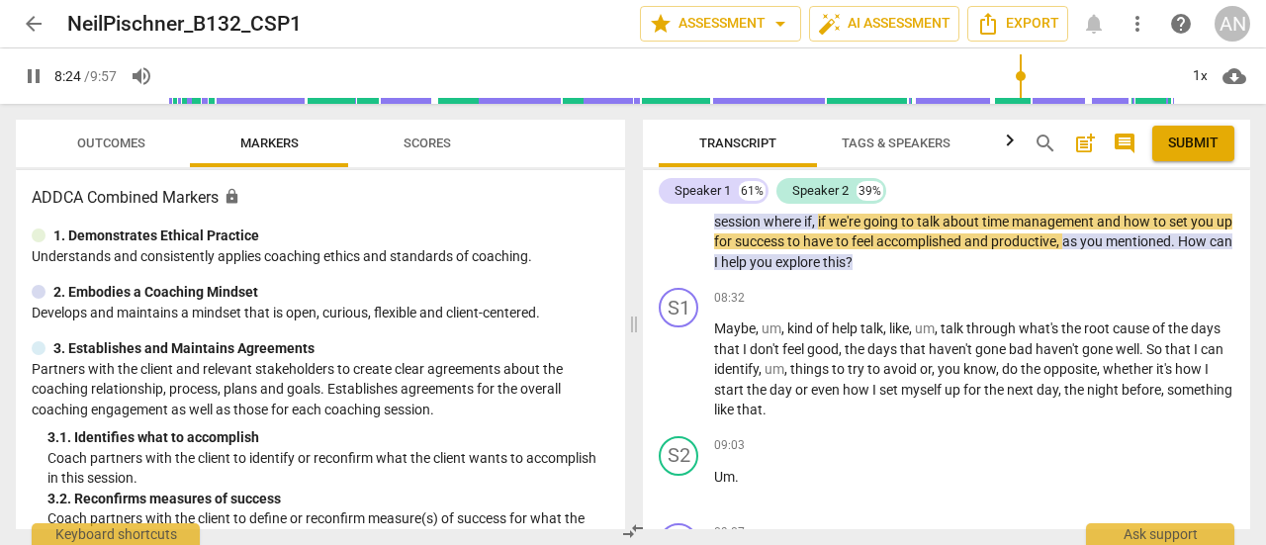
scroll to position [3684, 0]
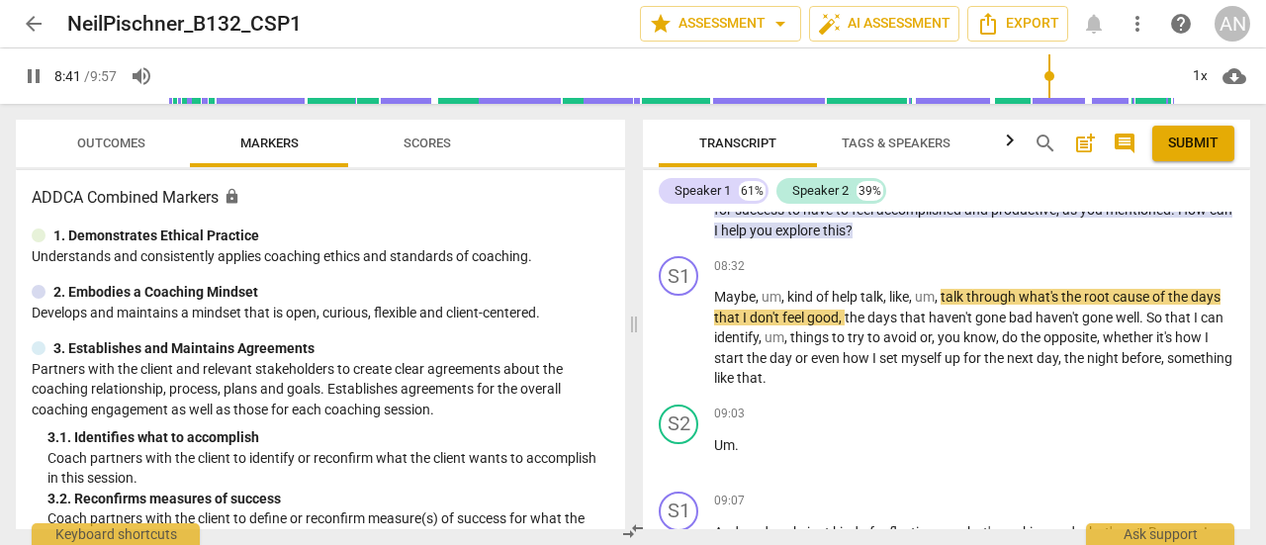
drag, startPoint x: 1076, startPoint y: 300, endPoint x: 1157, endPoint y: 289, distance: 80.9
click at [1157, 240] on p "That's a wonderful insight . How do you , how can I support you with this durin…" at bounding box center [974, 199] width 520 height 81
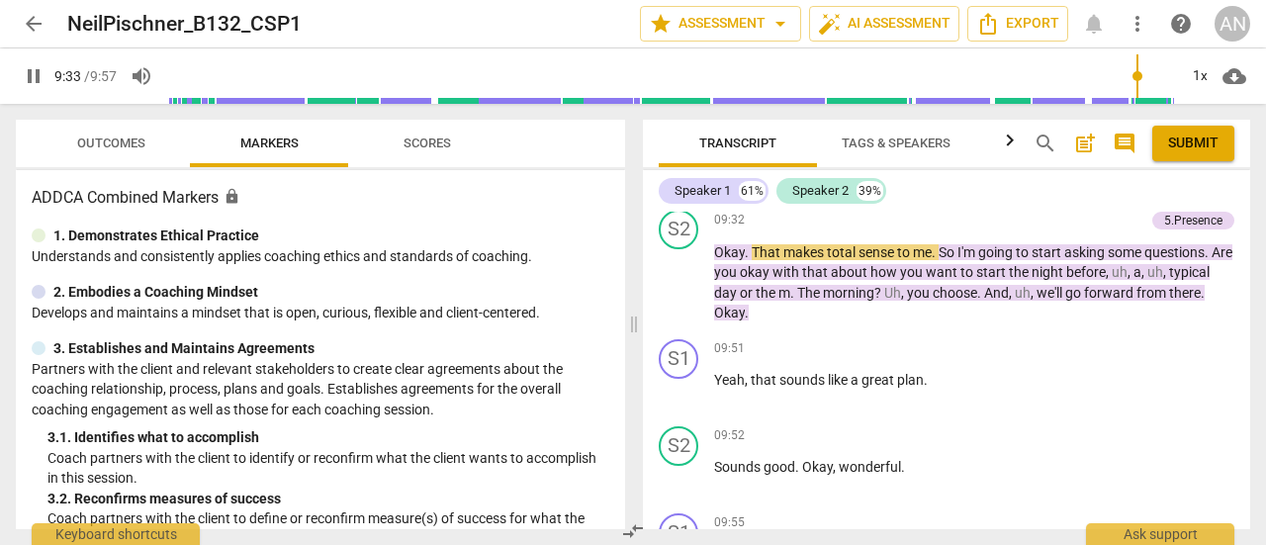
scroll to position [4278, 0]
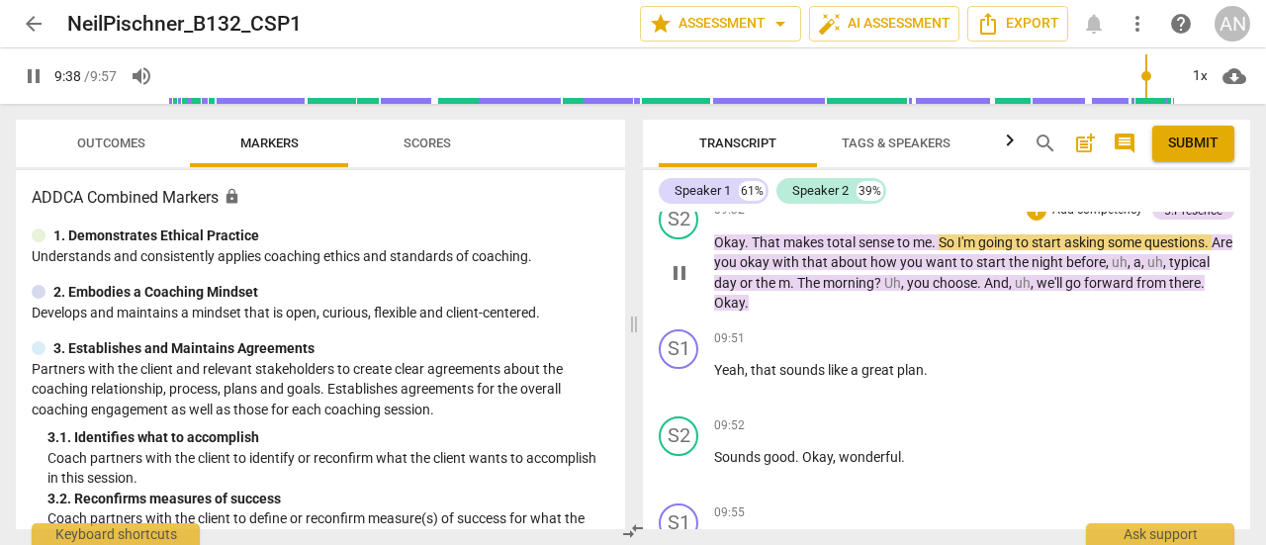
drag, startPoint x: 966, startPoint y: 272, endPoint x: 1140, endPoint y: 399, distance: 215.3
click at [1140, 322] on div "S2 play_arrow pause 09:32 + Add competency 5.Presence keyboard_arrow_right Okay…" at bounding box center [946, 257] width 607 height 130
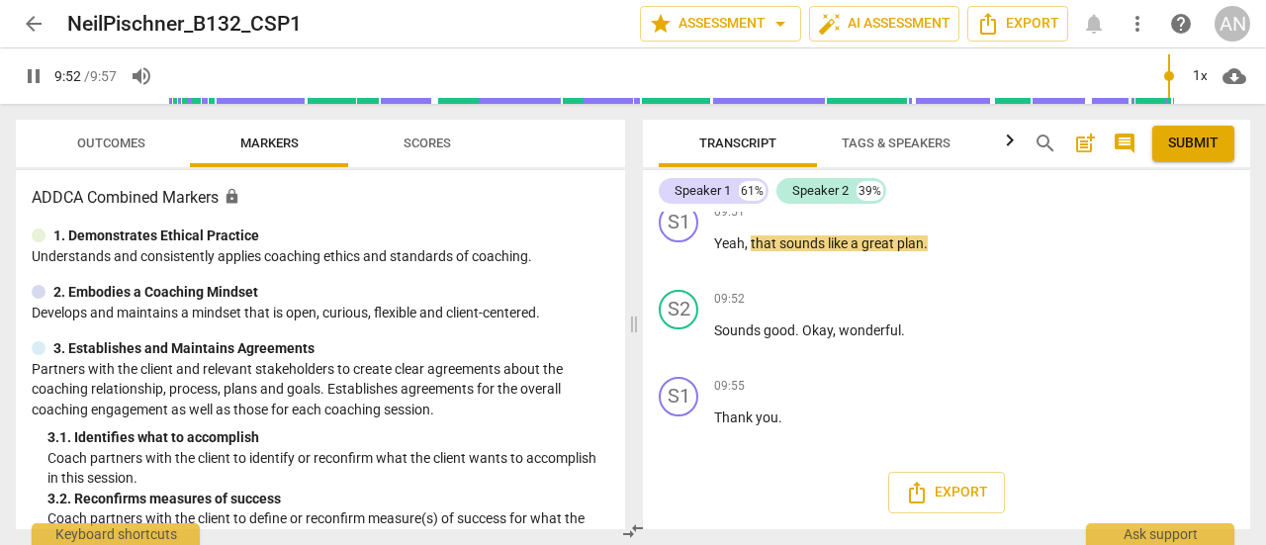
scroll to position [4484, 0]
type input "597"
click at [17, 28] on span "arrow_back" at bounding box center [34, 24] width 36 height 24
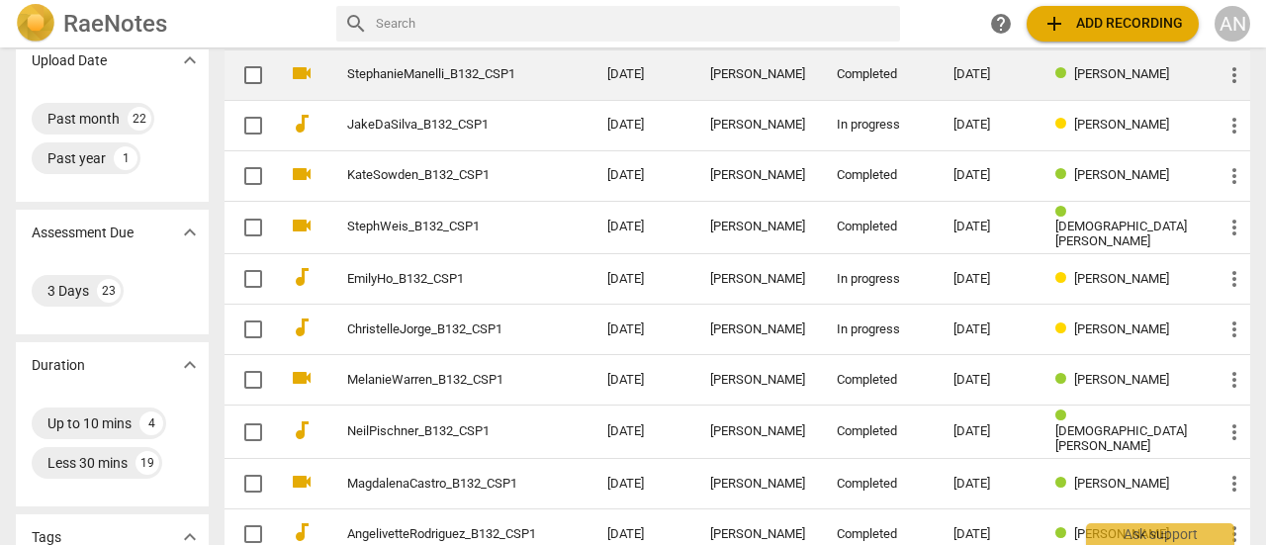
scroll to position [297, 0]
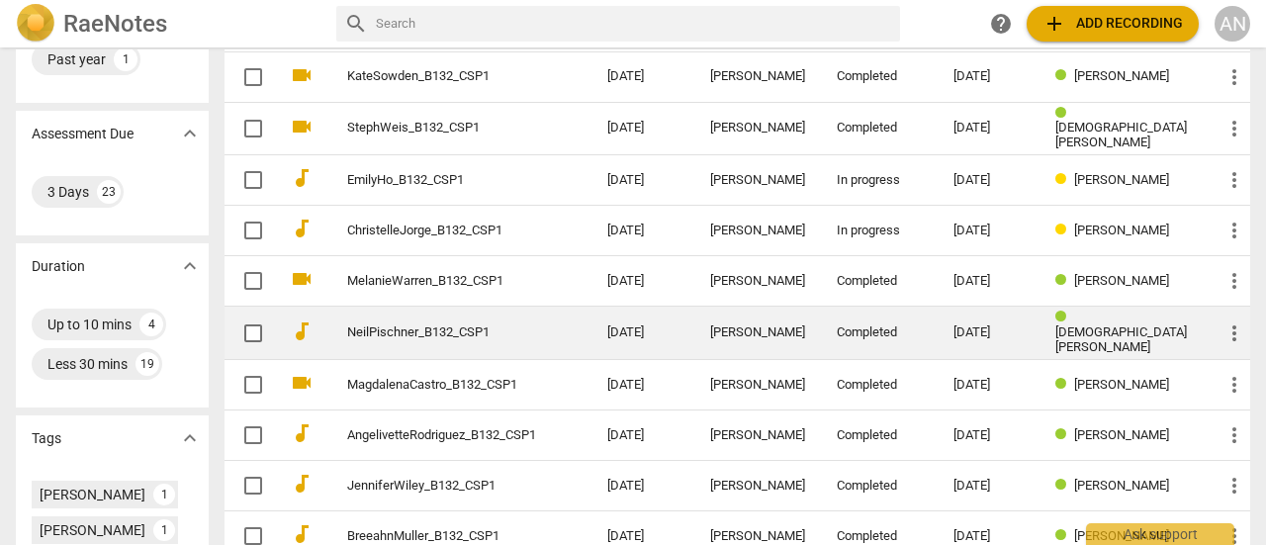
click at [439, 326] on link "NeilPischner_B132_CSP1" at bounding box center [441, 333] width 189 height 15
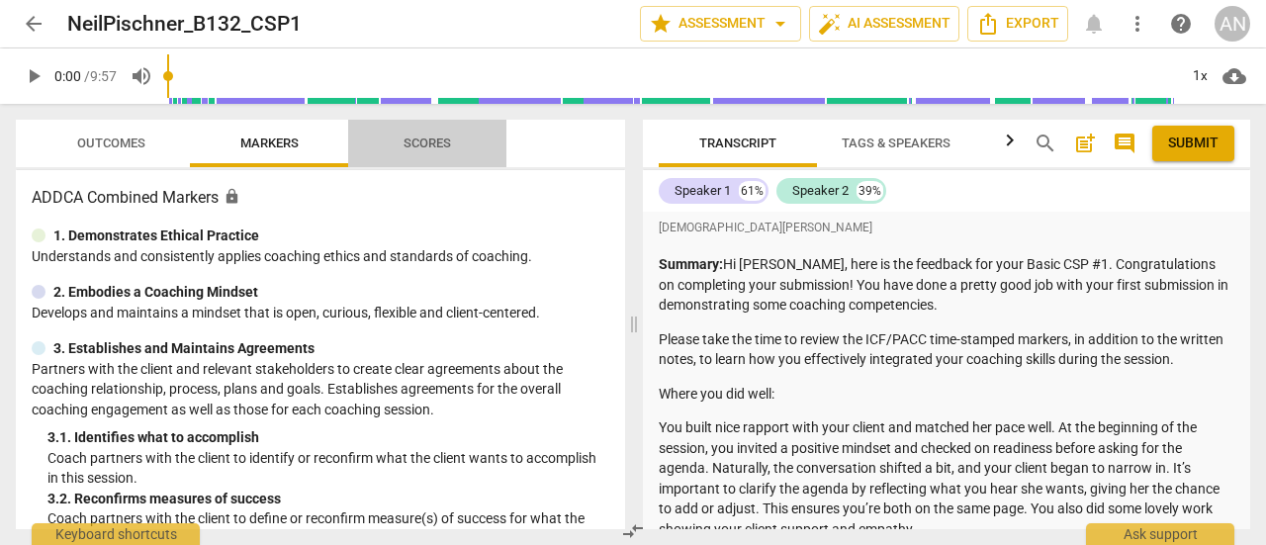
click at [416, 149] on span "Scores" at bounding box center [427, 143] width 47 height 15
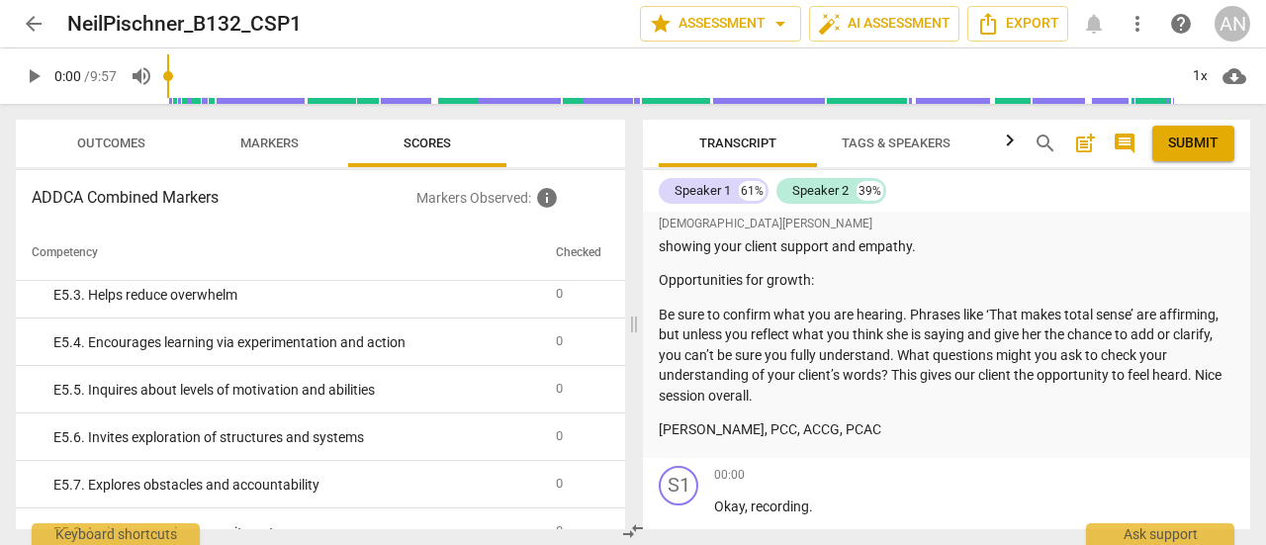
scroll to position [297, 0]
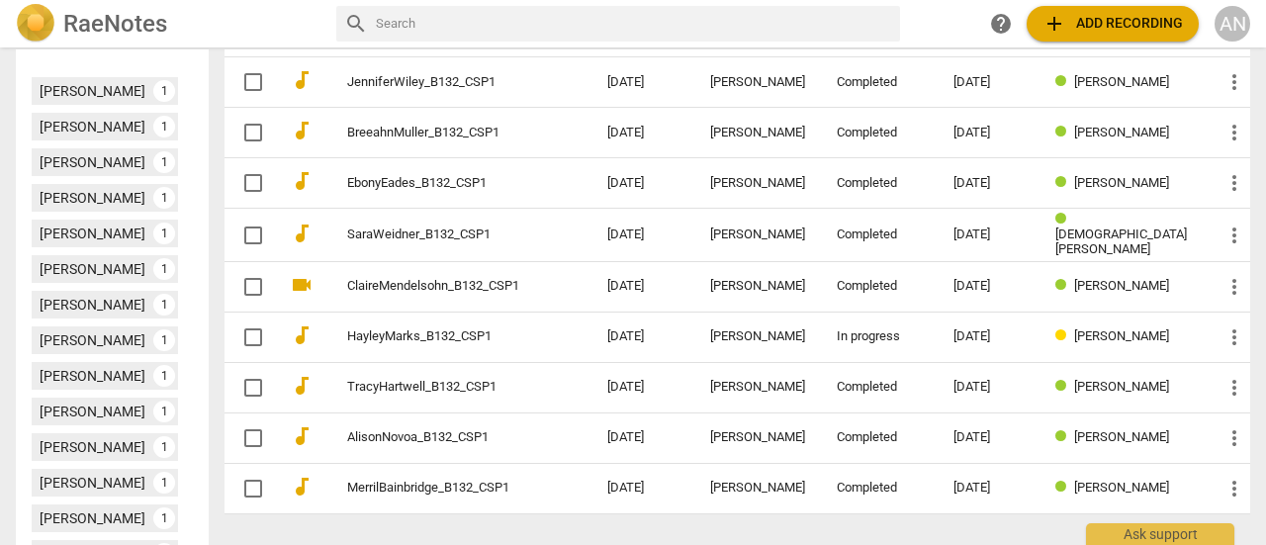
scroll to position [792, 0]
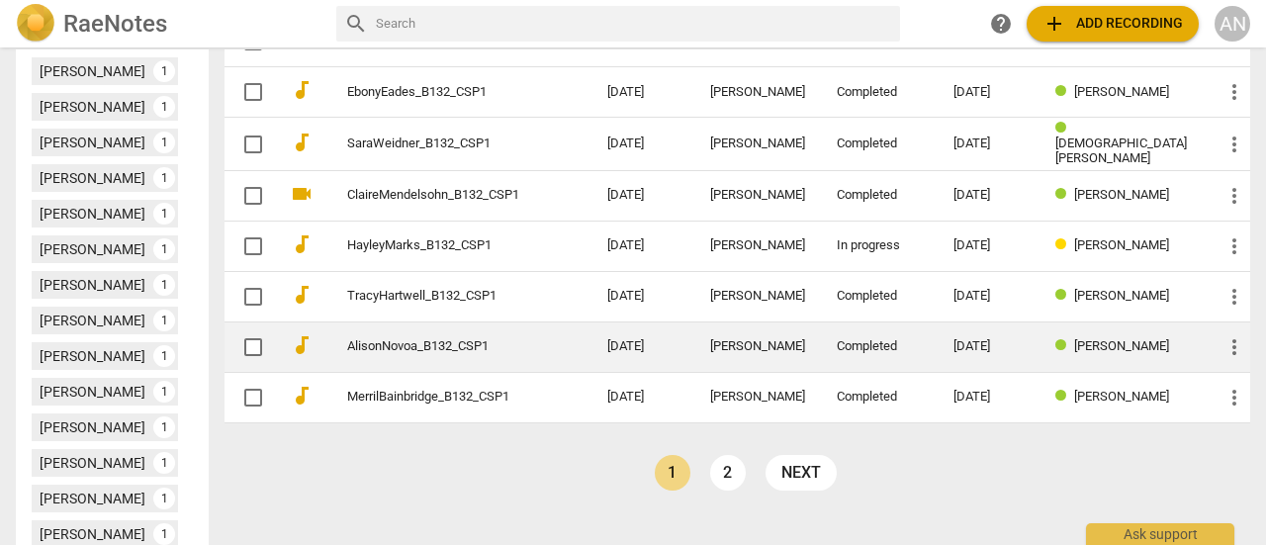
click at [435, 339] on link "AlisonNovoa_B132_CSP1" at bounding box center [441, 346] width 189 height 15
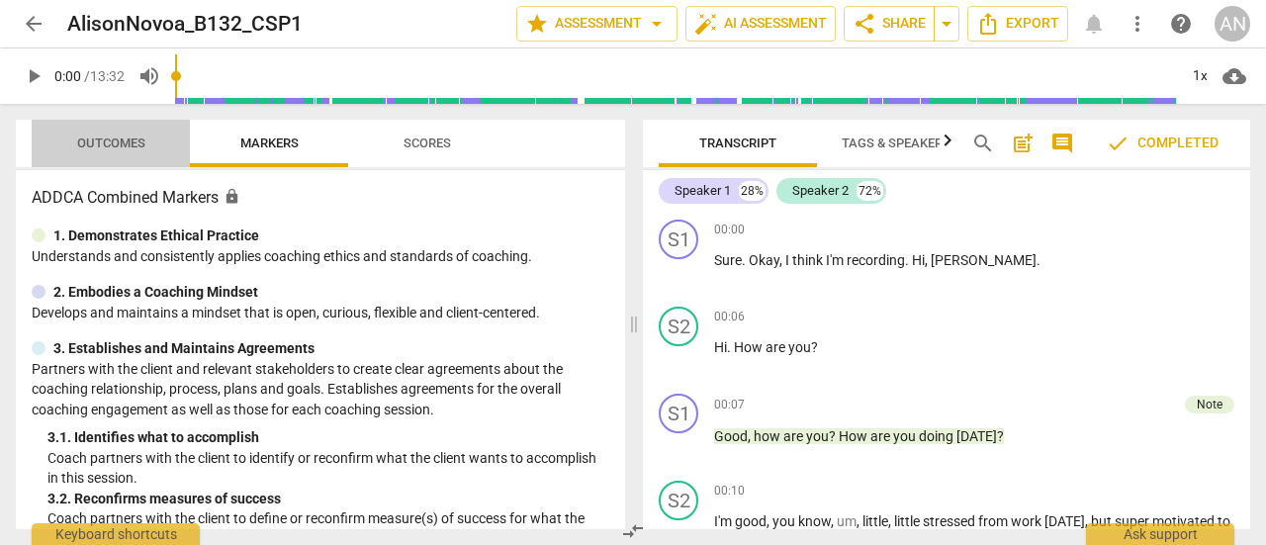
click at [150, 140] on span "Outcomes" at bounding box center [111, 144] width 116 height 27
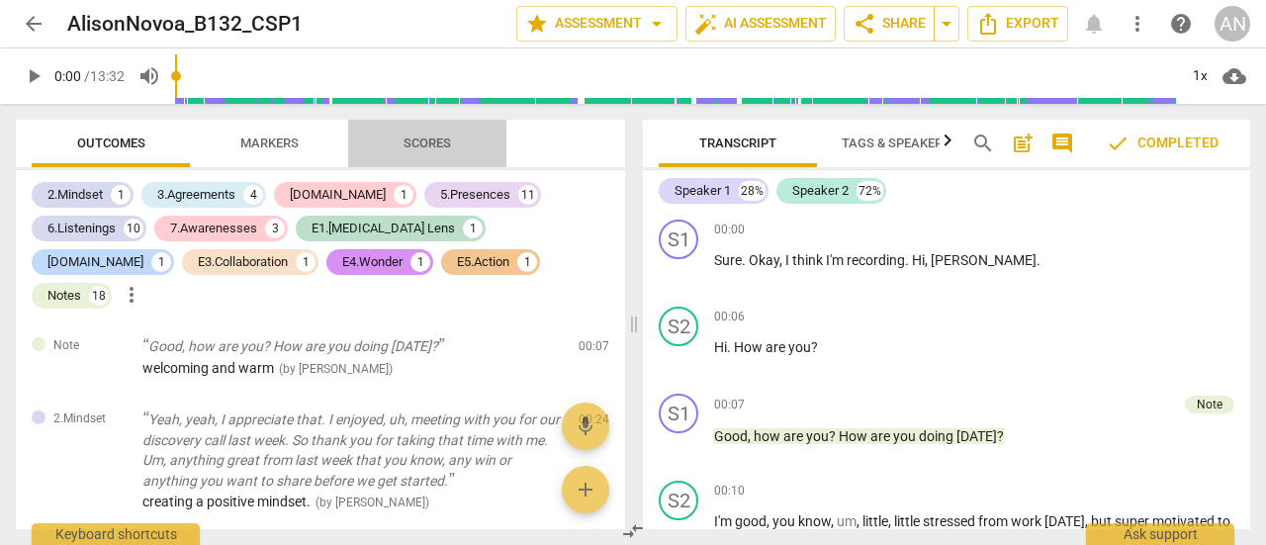
click at [442, 141] on span "Scores" at bounding box center [427, 143] width 47 height 15
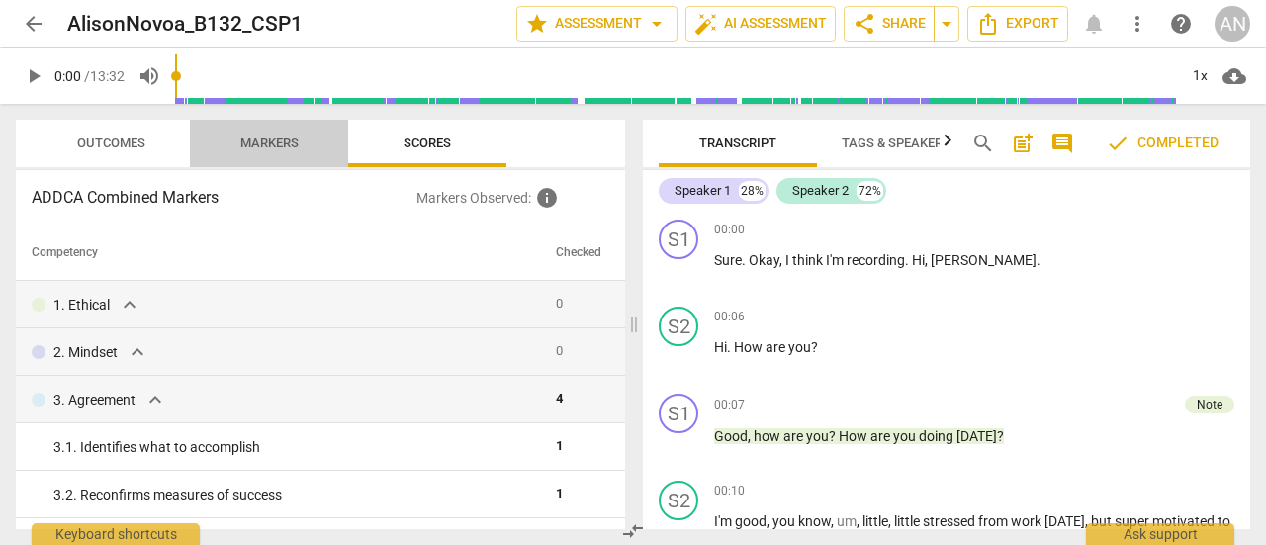
click at [268, 141] on span "Markers" at bounding box center [269, 143] width 58 height 15
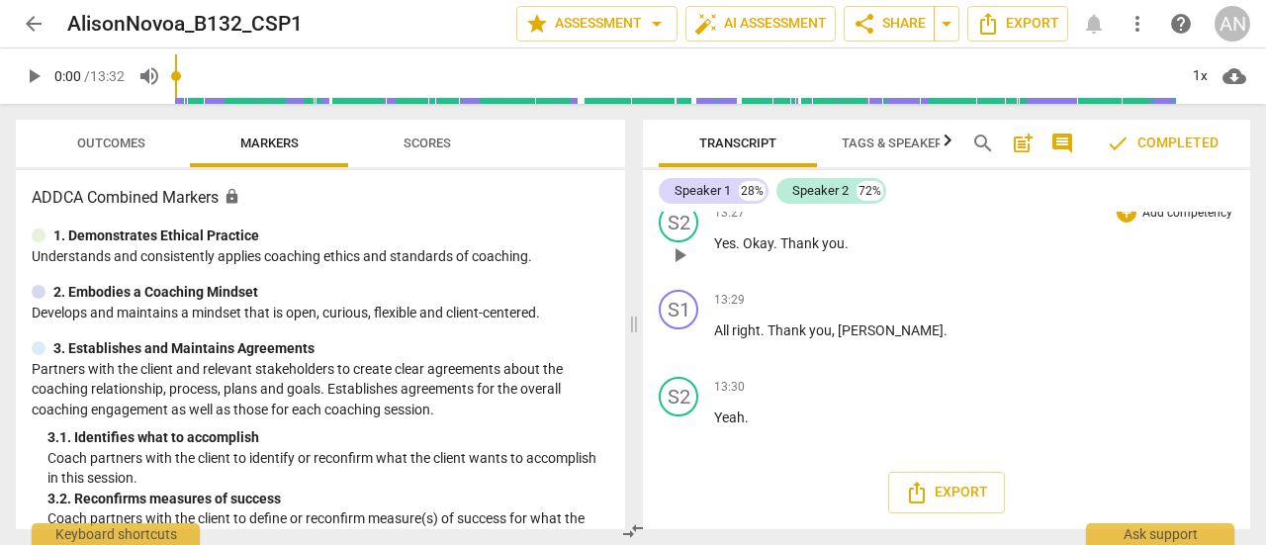
scroll to position [7862, 0]
click at [402, 144] on span "Scores" at bounding box center [427, 144] width 95 height 27
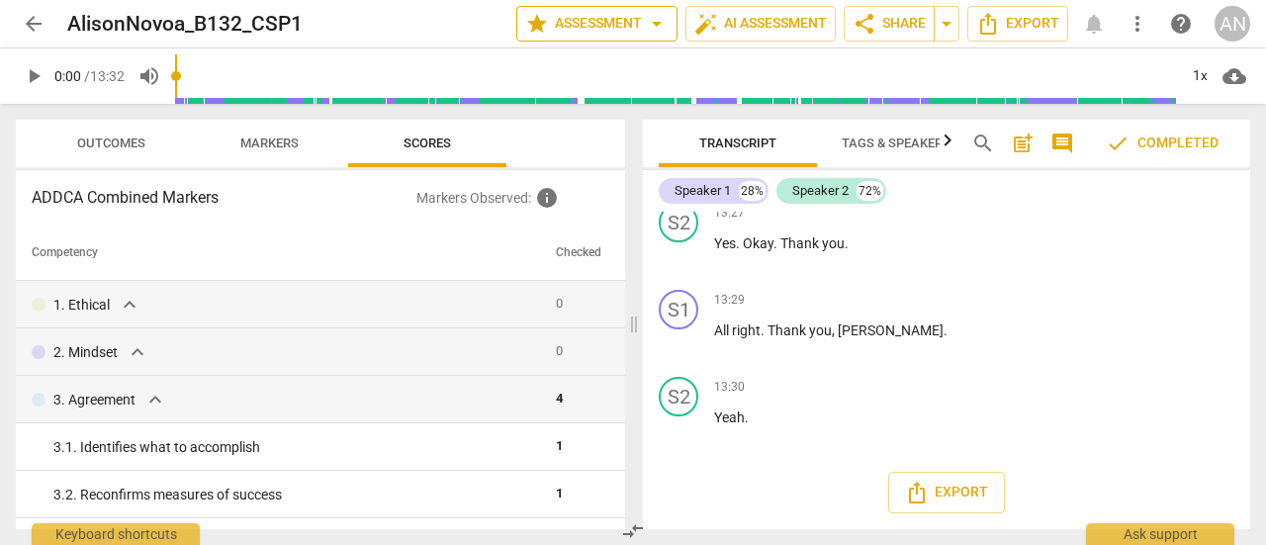
click at [661, 19] on span "arrow_drop_down" at bounding box center [657, 24] width 24 height 24
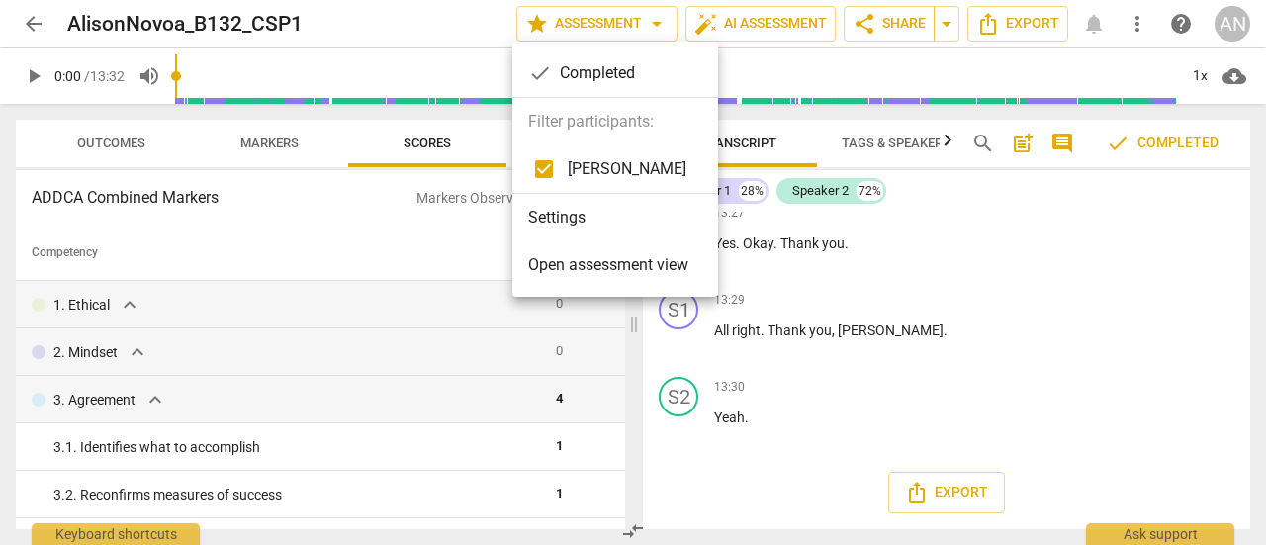
click at [585, 265] on span "Open assessment view" at bounding box center [608, 265] width 160 height 24
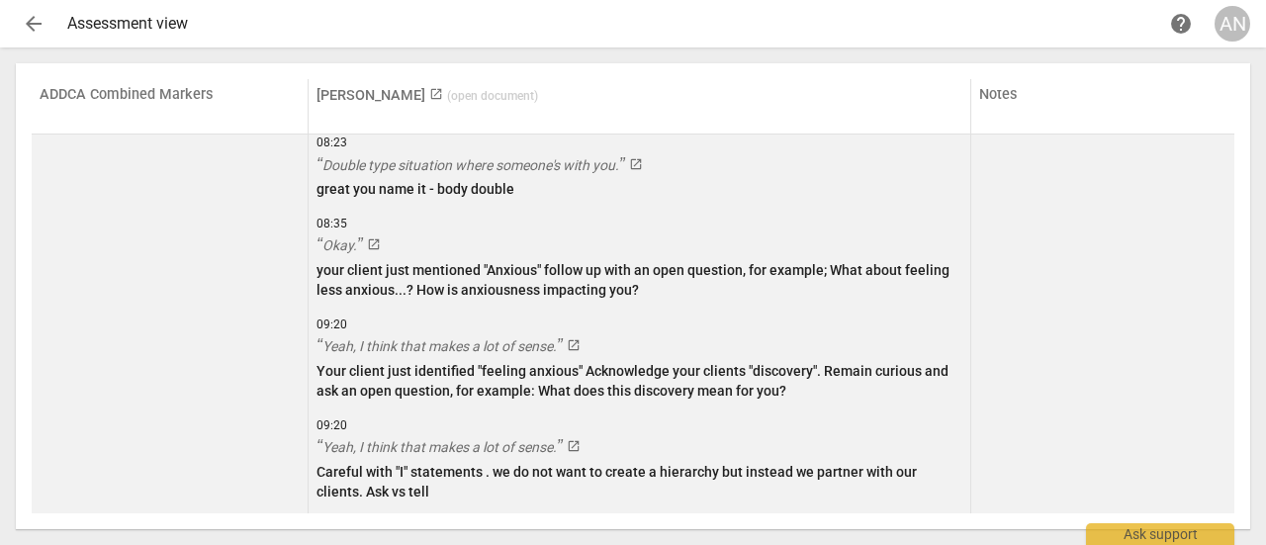
scroll to position [4799, 0]
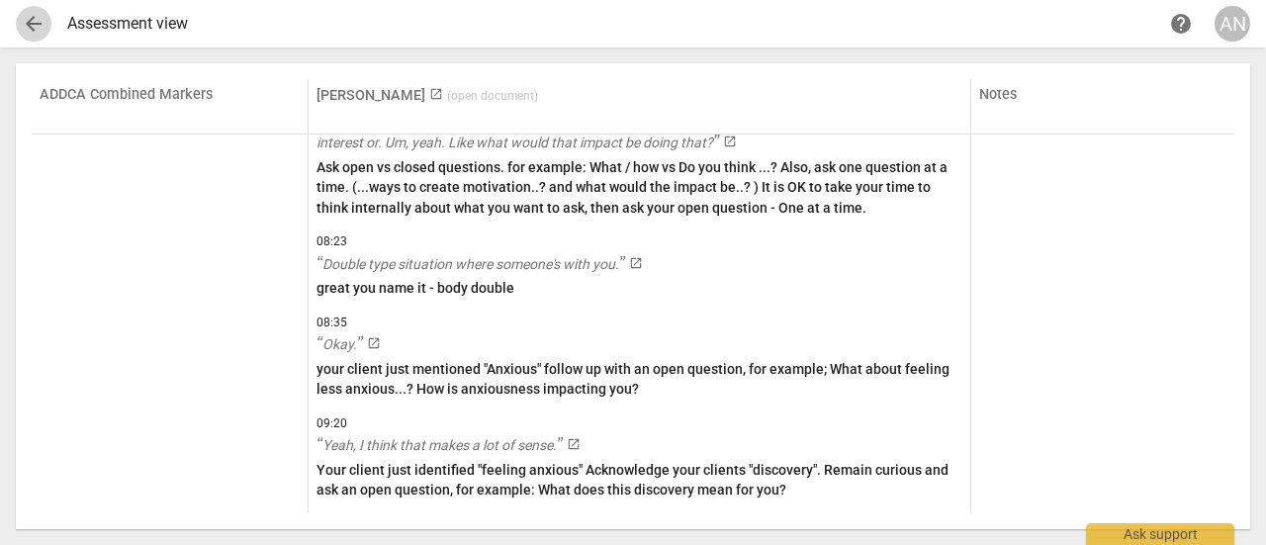
click at [34, 21] on span "arrow_back" at bounding box center [34, 24] width 24 height 24
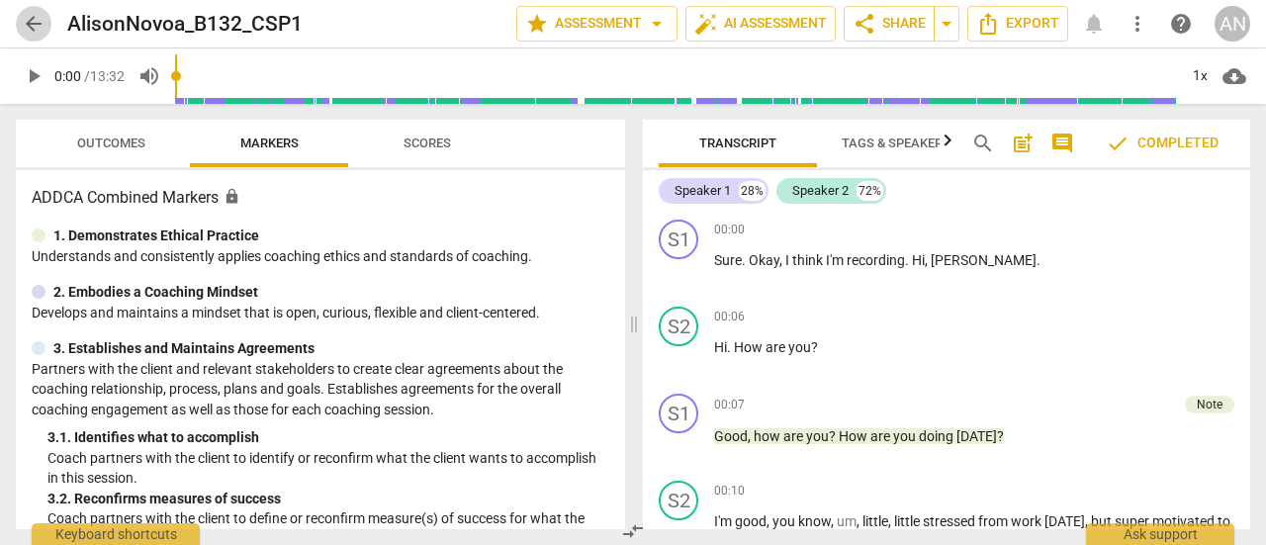
click at [36, 27] on span "arrow_back" at bounding box center [34, 24] width 24 height 24
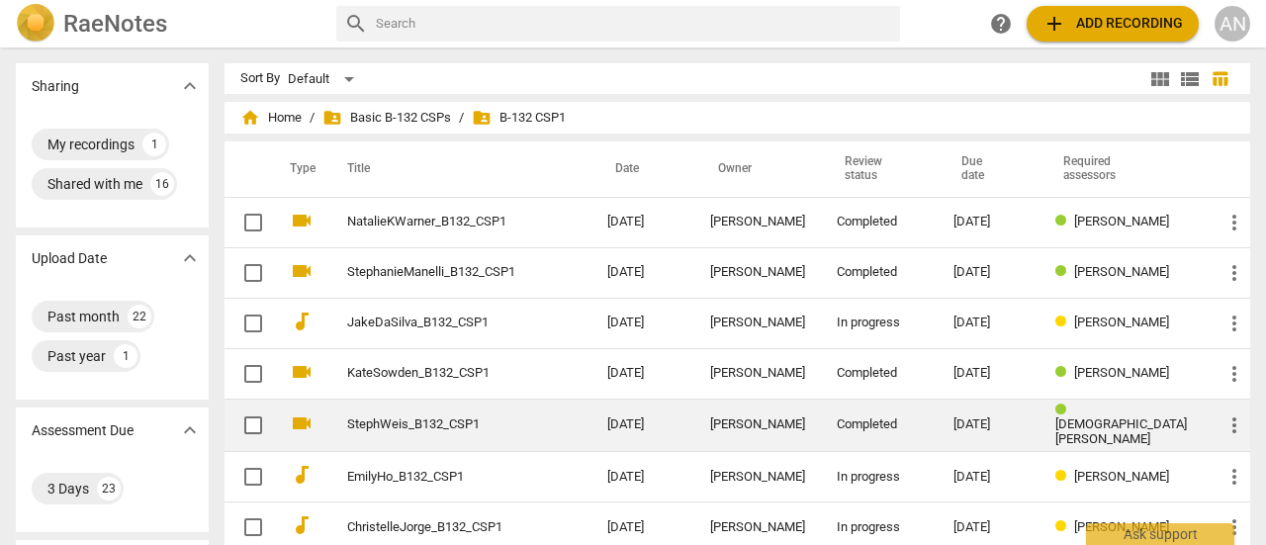
click at [419, 423] on link "StephWeis_B132_CSP1" at bounding box center [441, 425] width 189 height 15
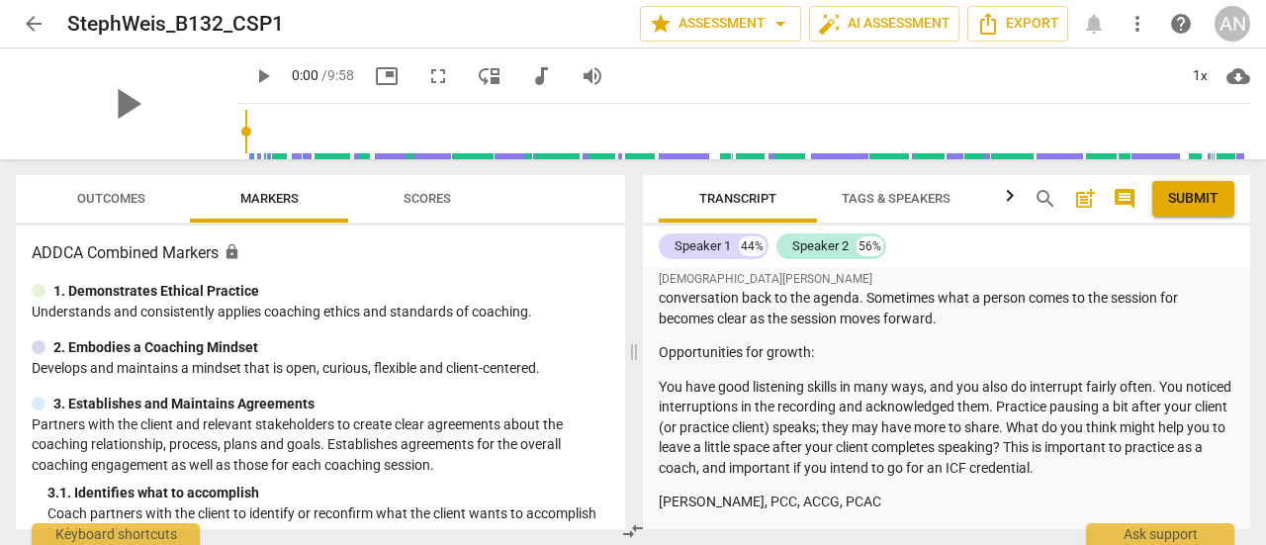
scroll to position [297, 0]
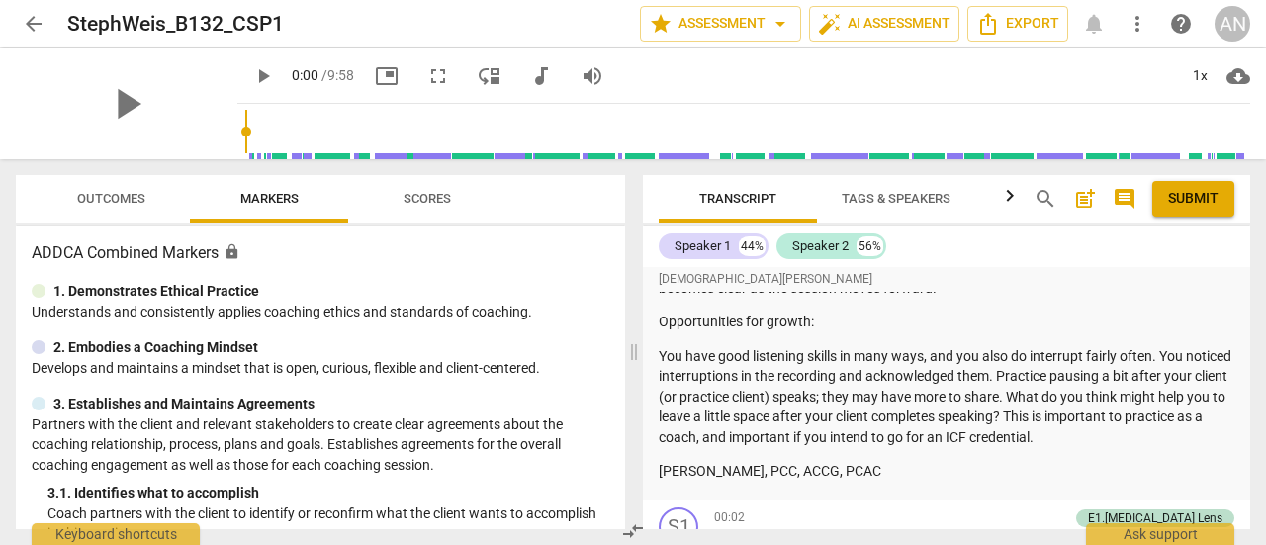
click at [251, 75] on span "play_arrow" at bounding box center [263, 76] width 24 height 24
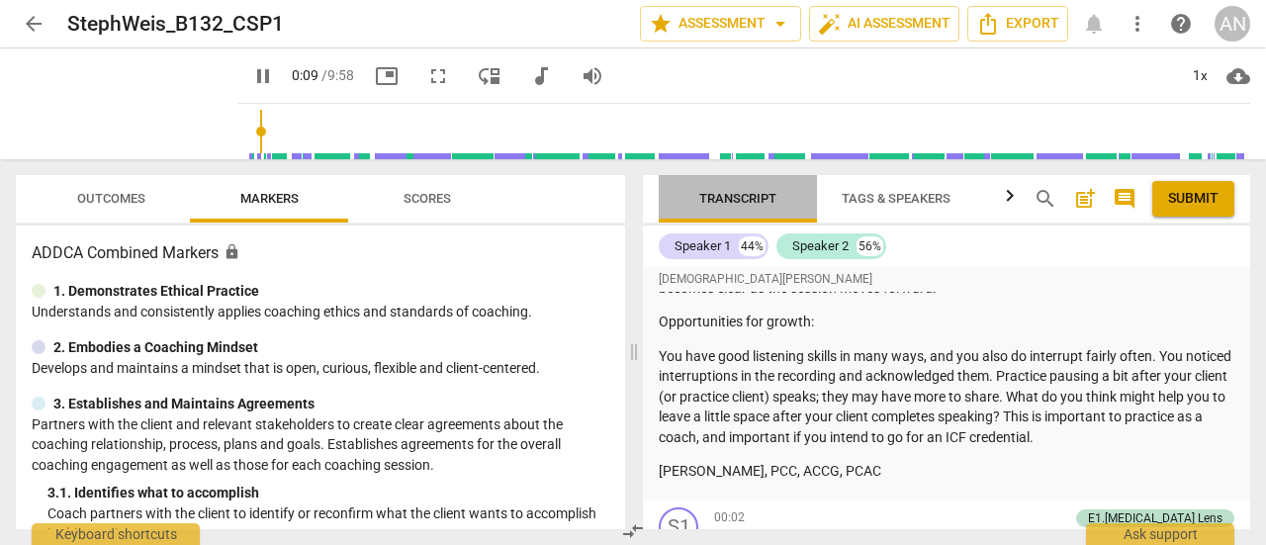
click at [747, 196] on span "Transcript" at bounding box center [737, 198] width 77 height 15
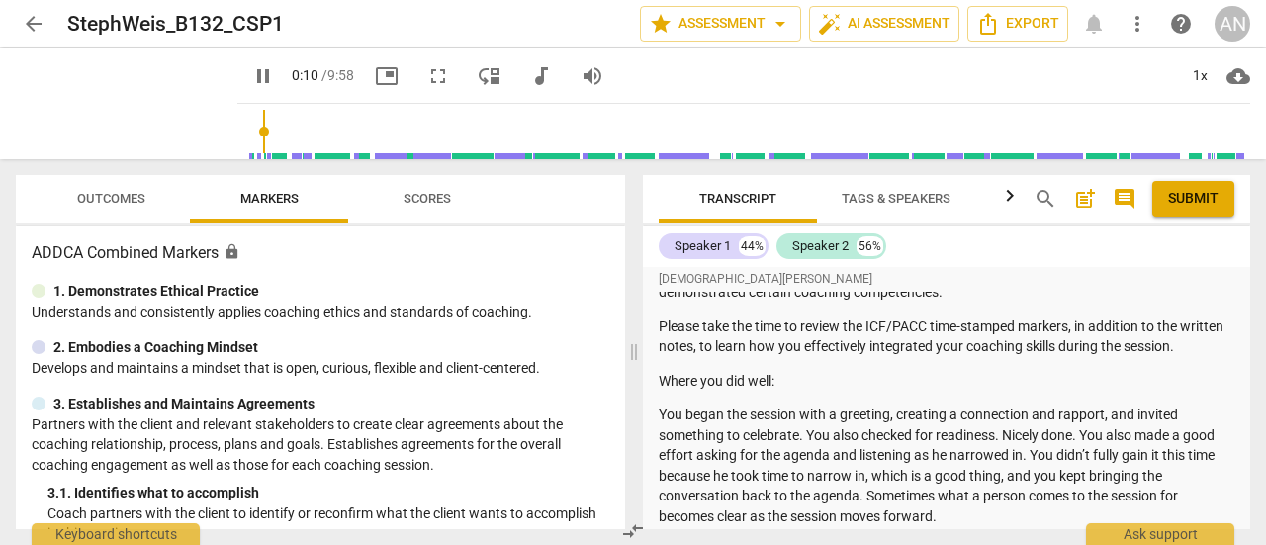
scroll to position [0, 0]
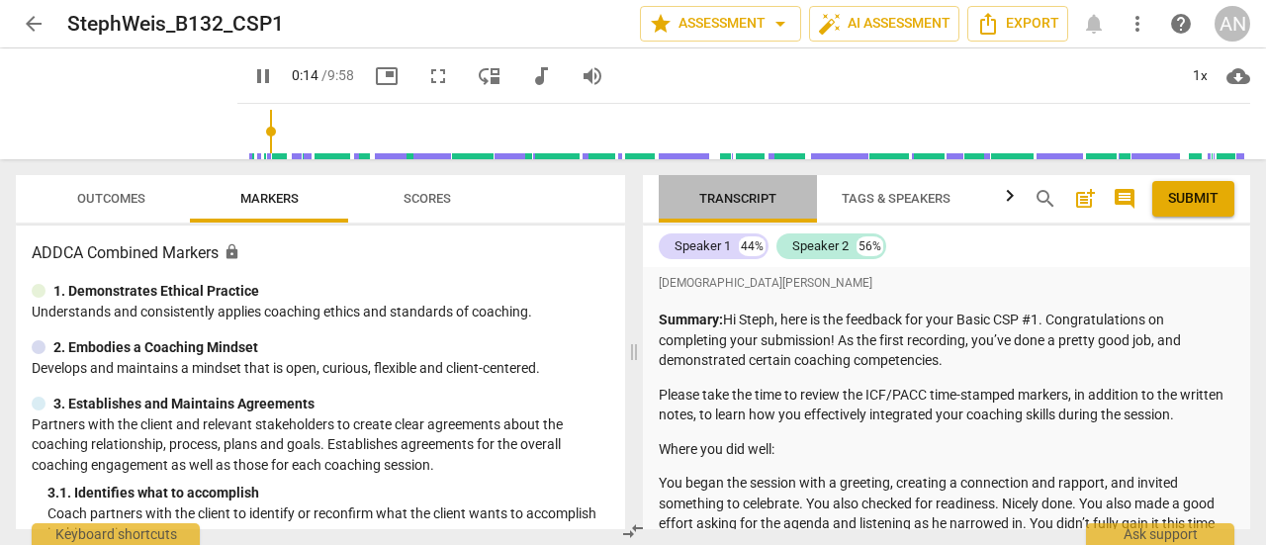
click at [708, 206] on span "Transcript" at bounding box center [737, 198] width 77 height 15
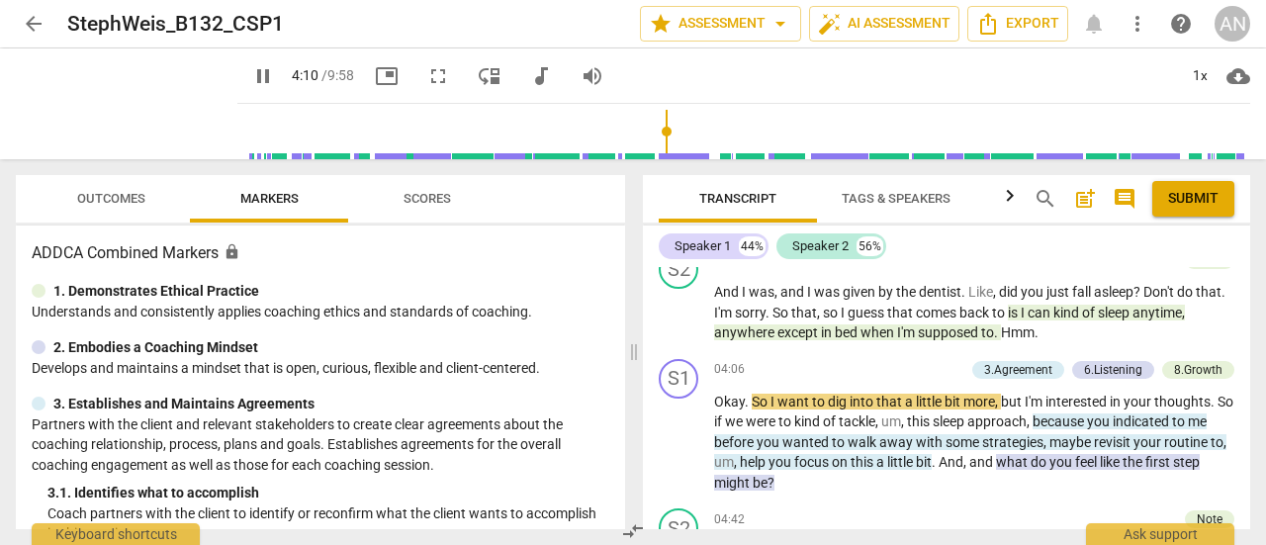
scroll to position [2968, 0]
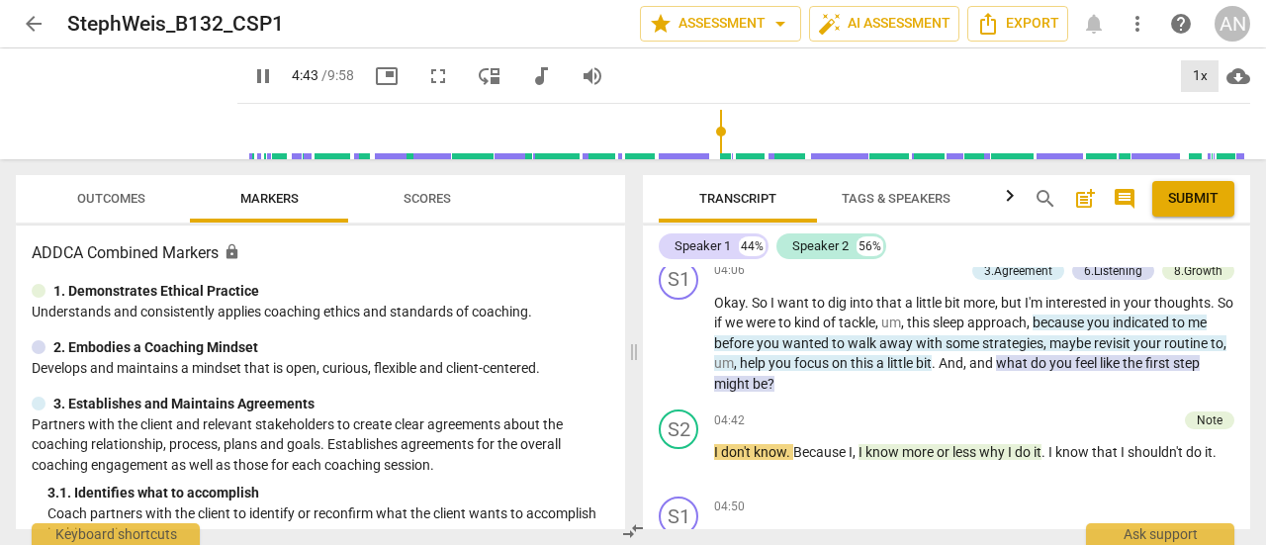
click at [1189, 77] on div "1x" at bounding box center [1200, 76] width 38 height 32
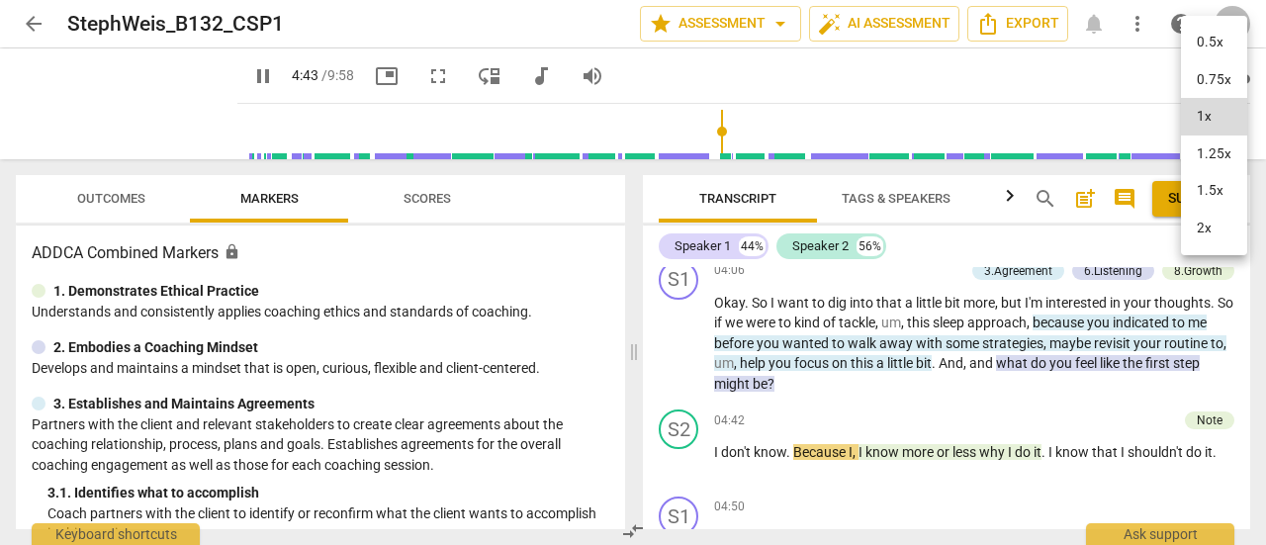
click at [1227, 162] on li "1.25x" at bounding box center [1214, 155] width 66 height 38
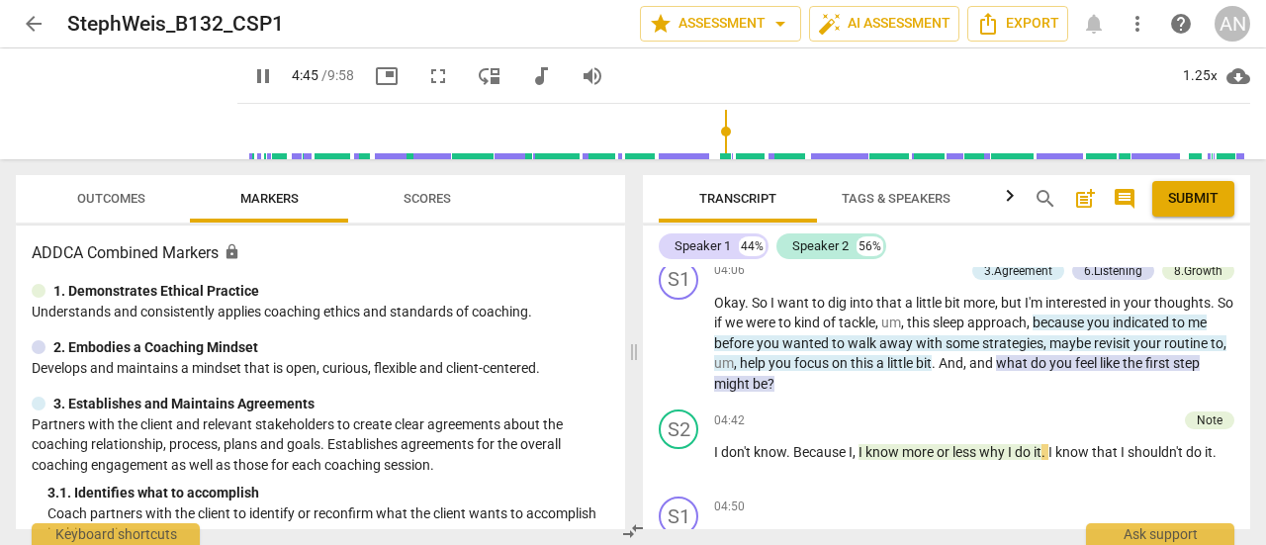
click at [251, 80] on span "pause" at bounding box center [263, 76] width 24 height 24
click at [251, 71] on span "play_arrow" at bounding box center [263, 76] width 24 height 24
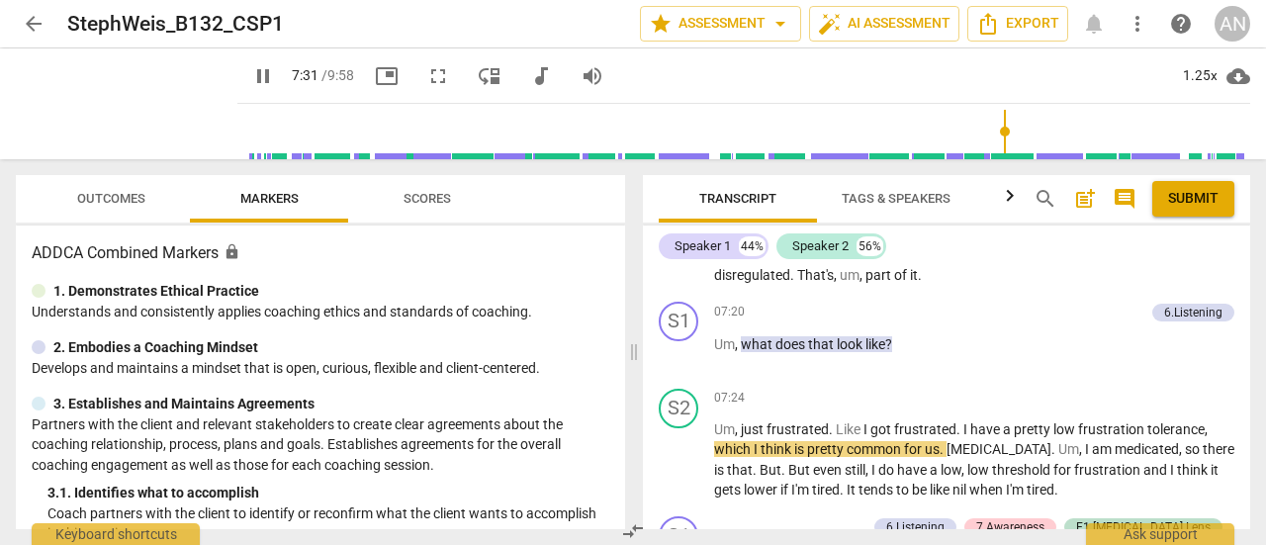
scroll to position [4254, 0]
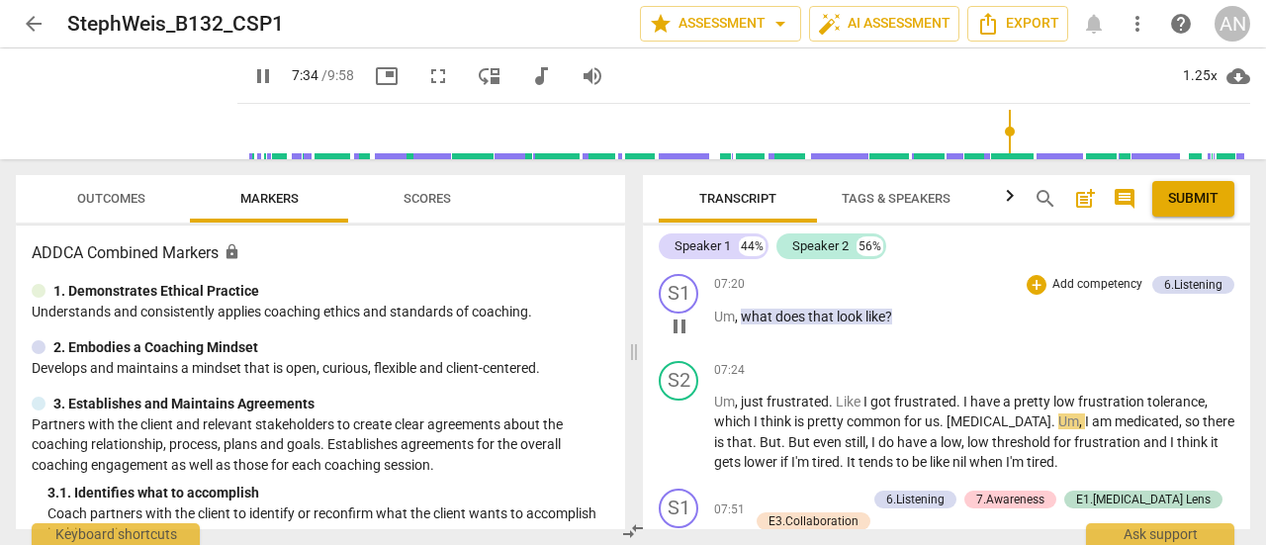
drag, startPoint x: 1058, startPoint y: 357, endPoint x: 1067, endPoint y: 349, distance: 11.9
click at [1067, 349] on div "S1 play_arrow pause 07:20 + Add competency 6.Listening keyboard_arrow_right Um …" at bounding box center [946, 309] width 607 height 87
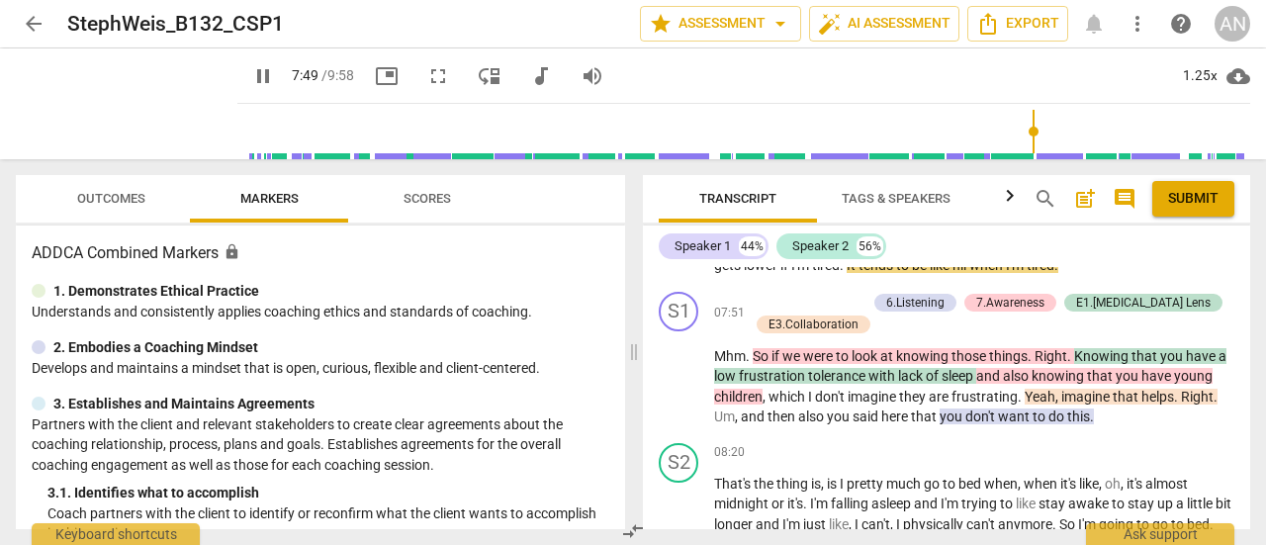
scroll to position [4452, 0]
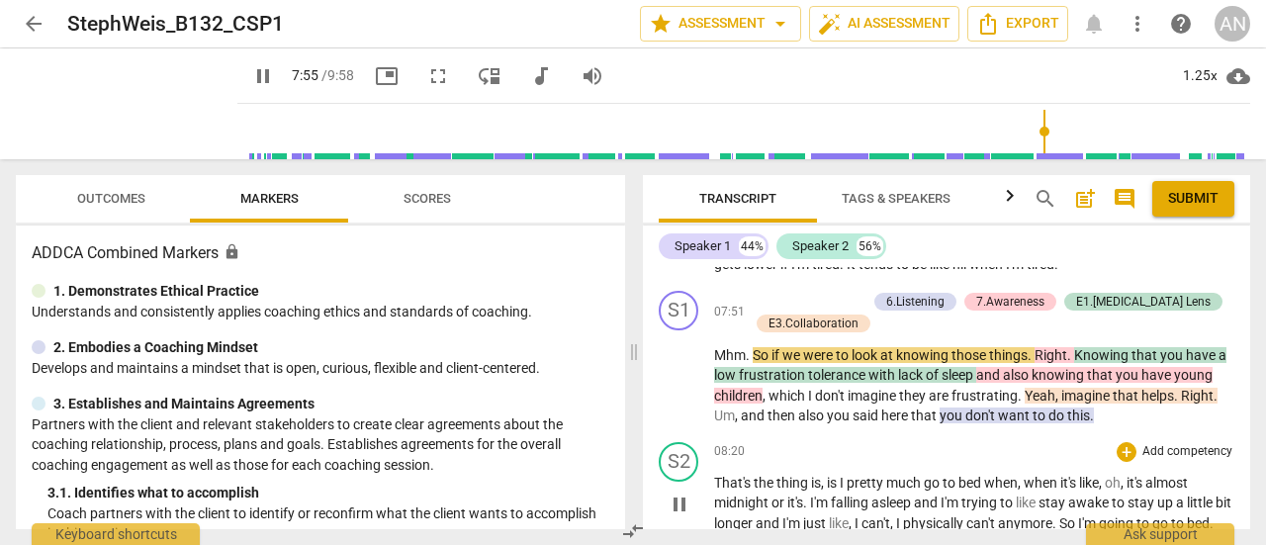
drag, startPoint x: 1067, startPoint y: 349, endPoint x: 1163, endPoint y: 449, distance: 138.5
click at [1163, 449] on div "+ Add competency" at bounding box center [1176, 452] width 118 height 20
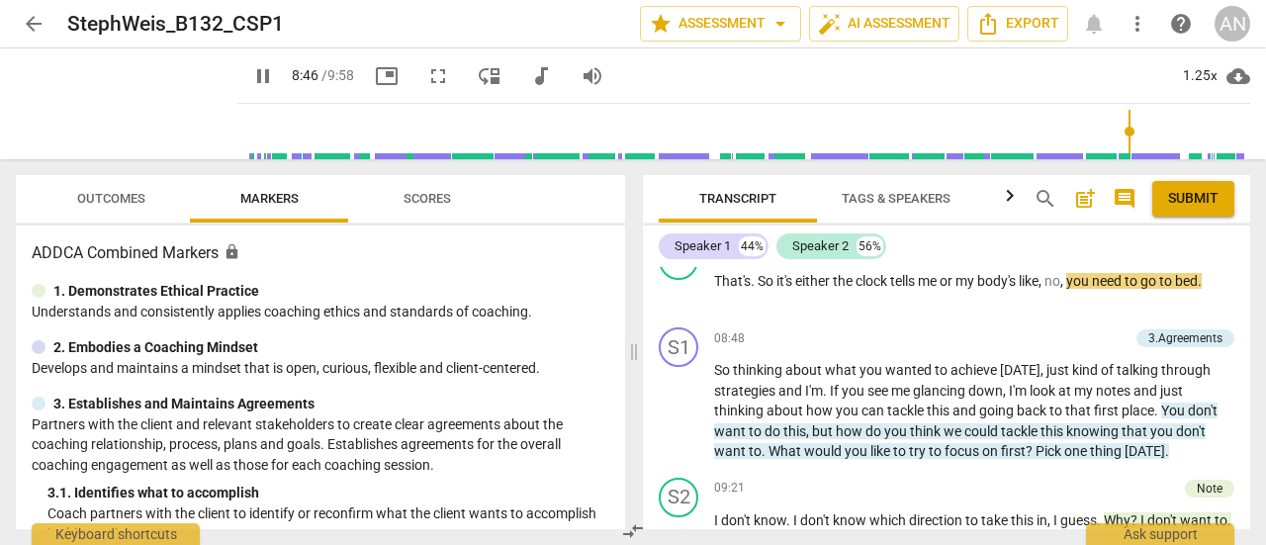
scroll to position [4947, 0]
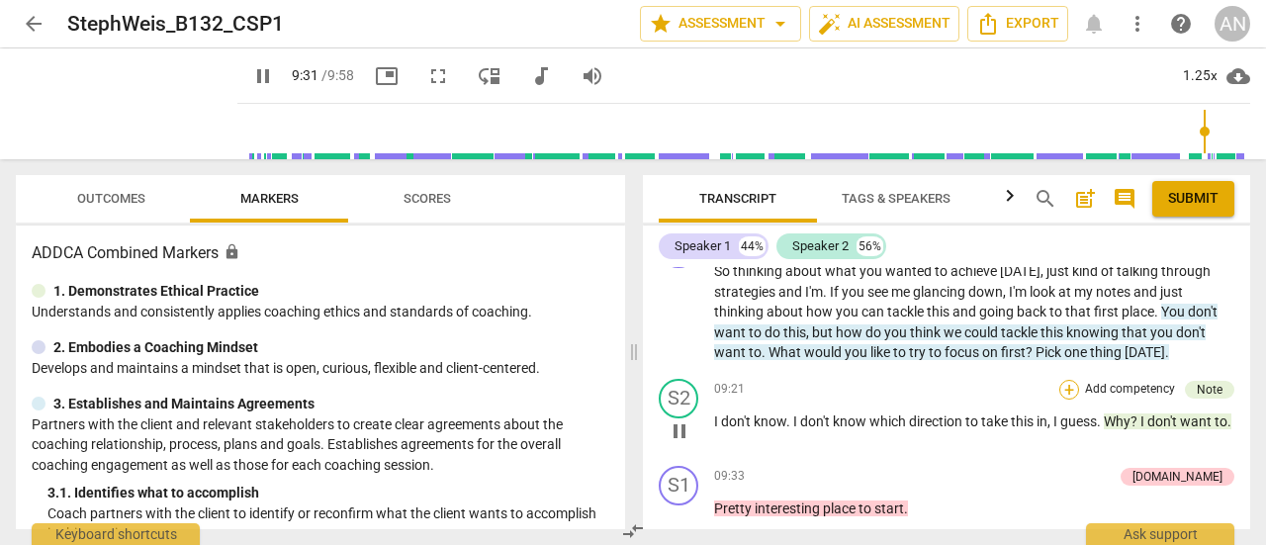
drag, startPoint x: 1065, startPoint y: 388, endPoint x: 1061, endPoint y: 403, distance: 15.4
click at [1061, 401] on div "+ Add competency Note" at bounding box center [1147, 390] width 175 height 22
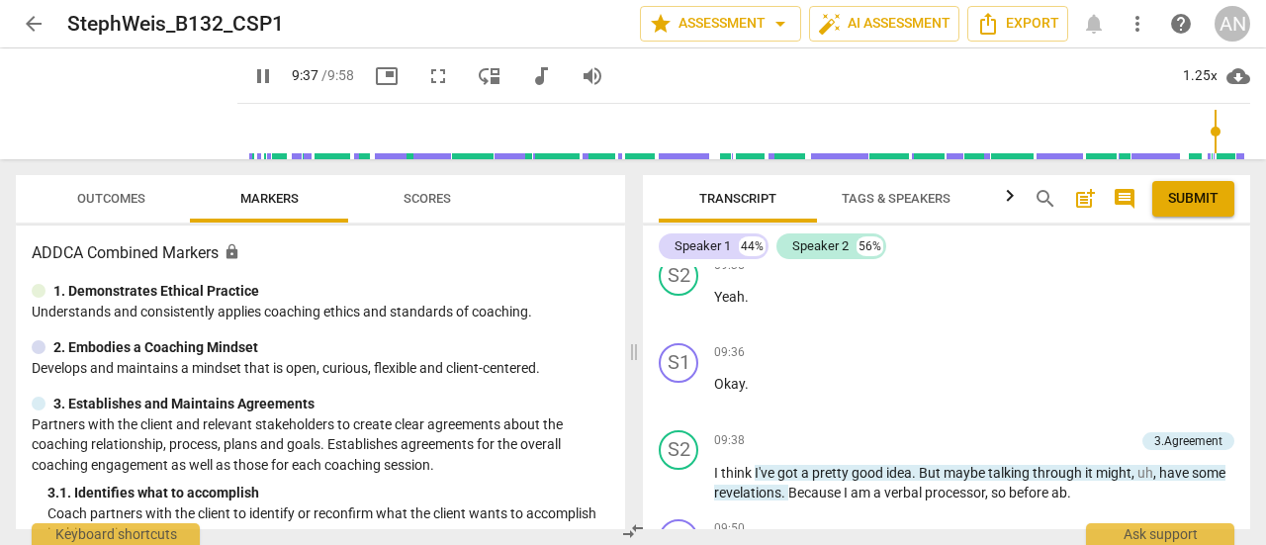
scroll to position [5407, 0]
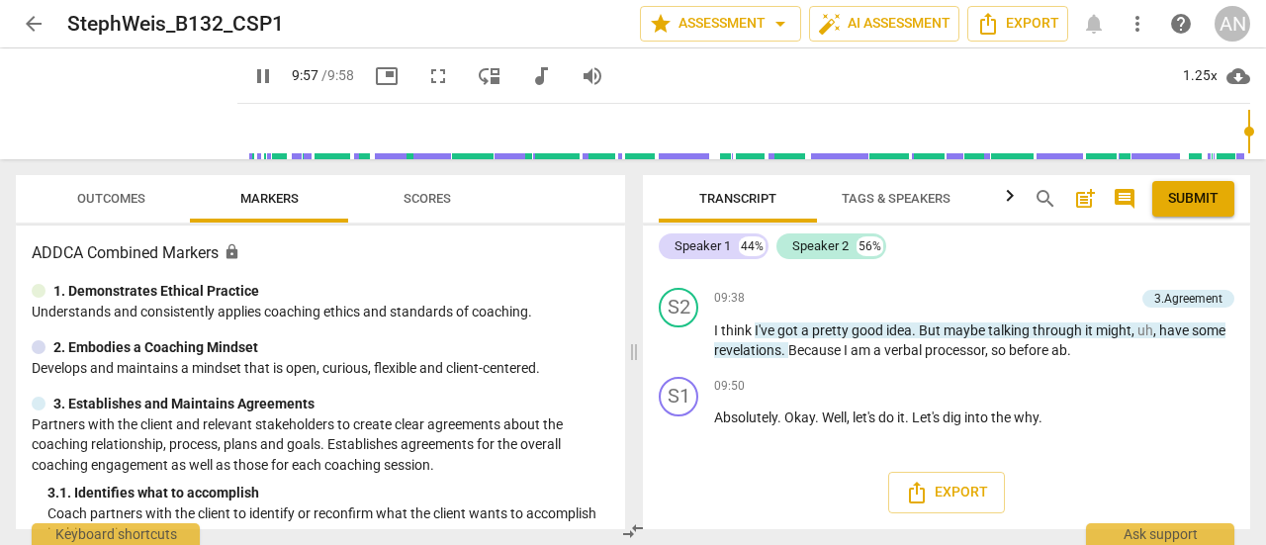
type input "598"
click at [23, 14] on span "arrow_back" at bounding box center [34, 24] width 24 height 24
